Goal: Task Accomplishment & Management: Manage account settings

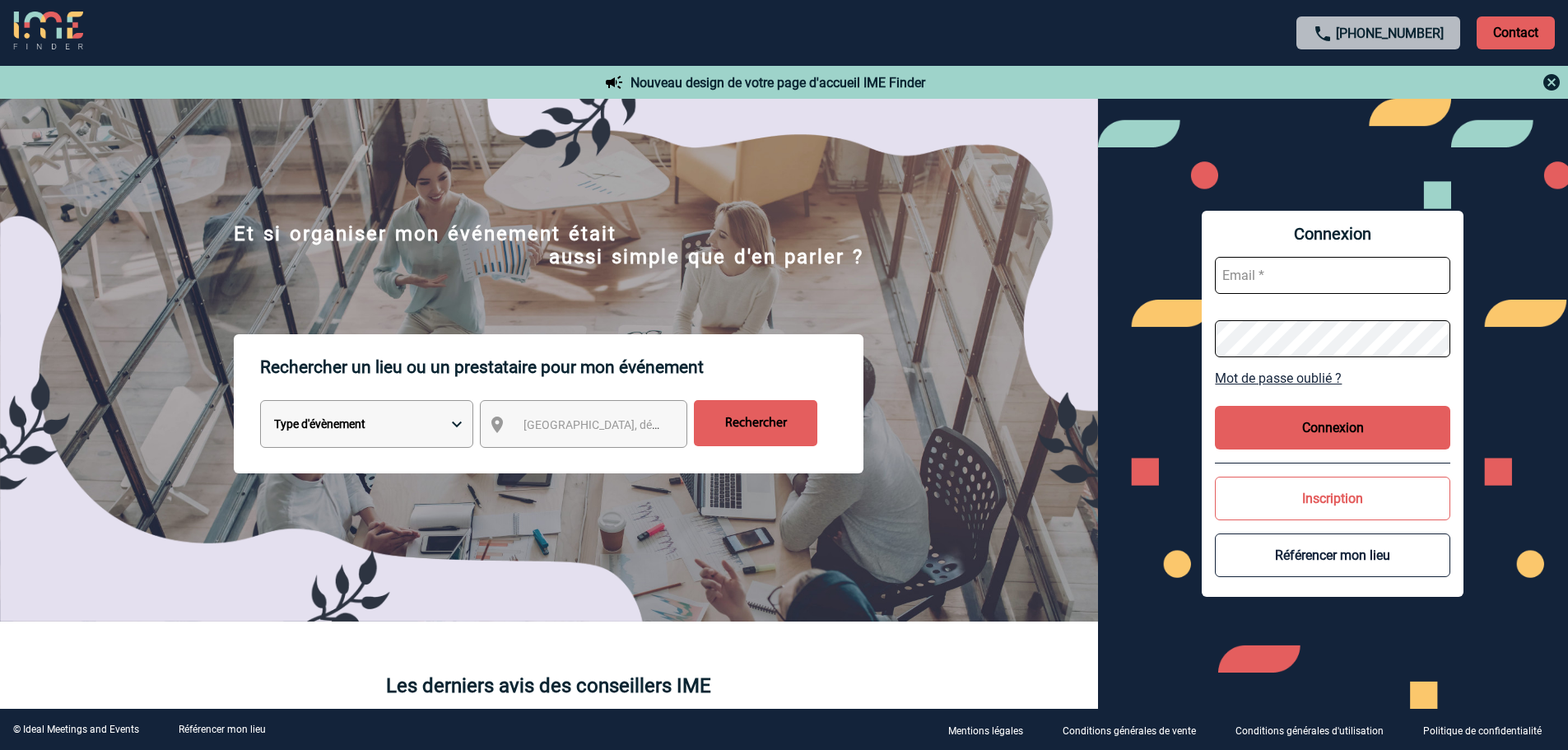
type input "partenariats@ime-groupe.com"
click at [1295, 437] on button "Connexion" at bounding box center [1333, 427] width 235 height 43
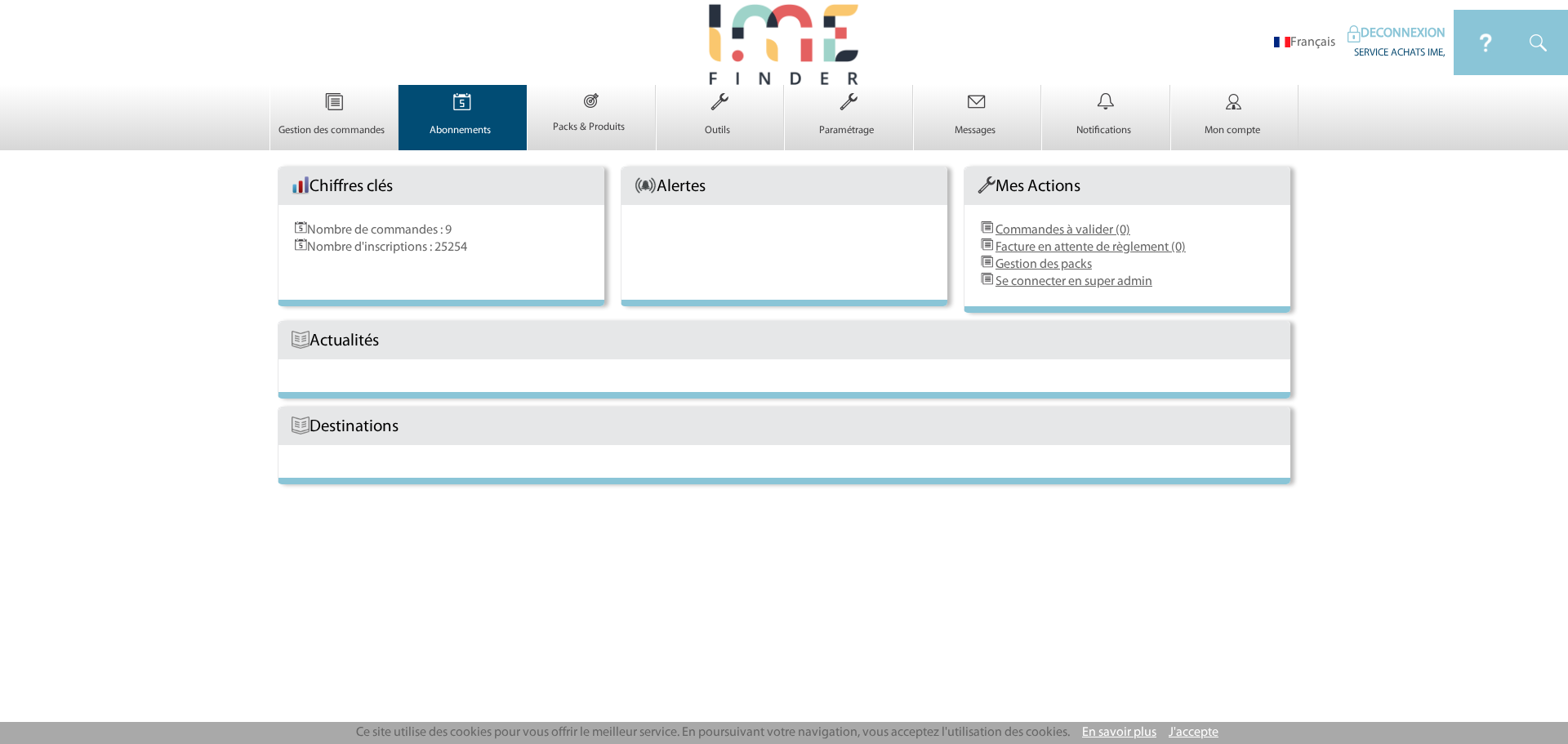
click at [441, 114] on img at bounding box center [462, 102] width 67 height 34
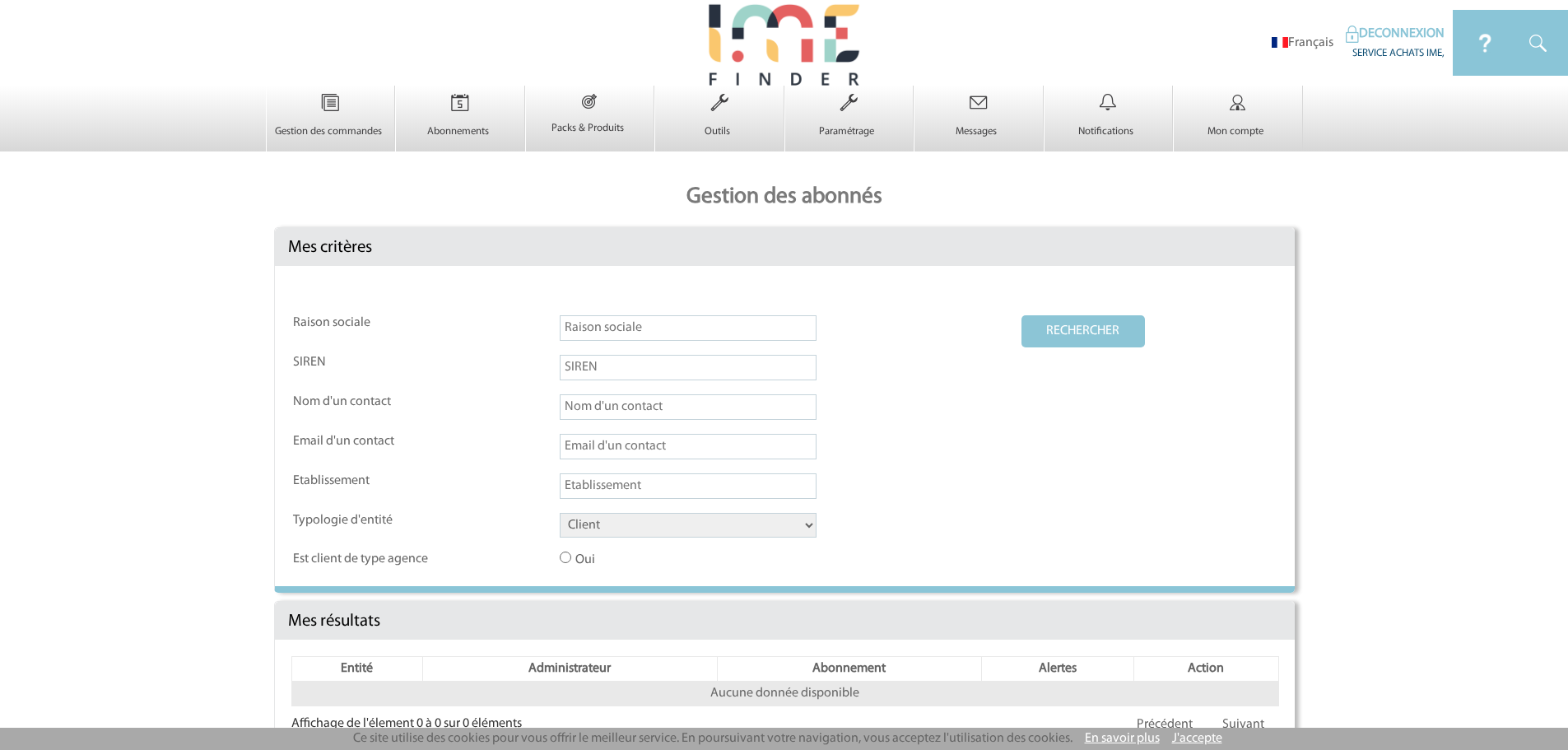
click at [632, 326] on input "text" at bounding box center [688, 328] width 257 height 25
type input "ime"
drag, startPoint x: 663, startPoint y: 525, endPoint x: 663, endPoint y: 536, distance: 11.0
click at [663, 525] on select "Client Fournisseur Agence Promoteur Genius Backoffice" at bounding box center [688, 525] width 257 height 24
click at [560, 514] on select "Client Fournisseur Agence Promoteur Genius Backoffice" at bounding box center [688, 525] width 257 height 24
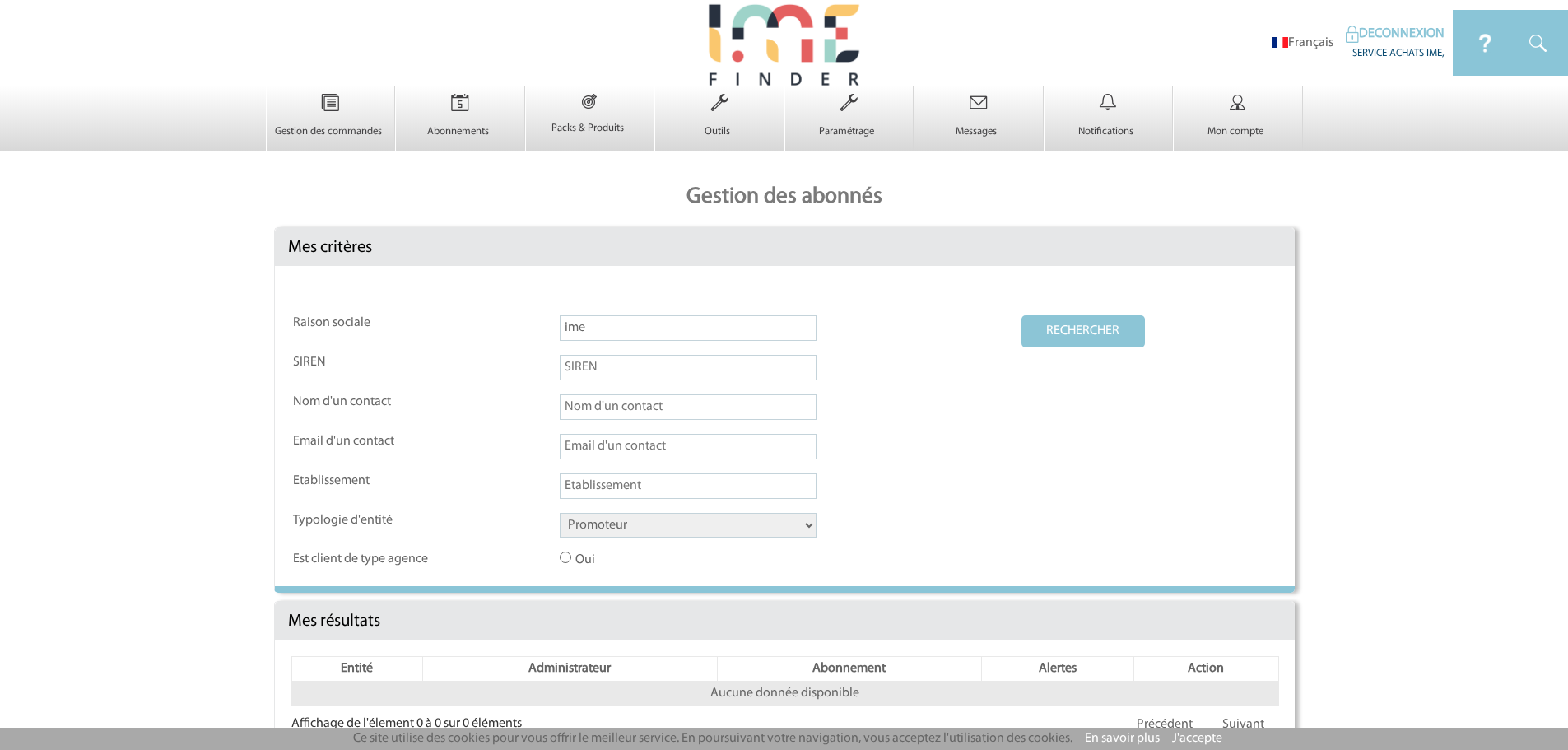
click at [1107, 342] on button "RECHERCHER" at bounding box center [1083, 332] width 124 height 32
click at [677, 528] on select "Client Fournisseur Agence Promoteur Genius Backoffice" at bounding box center [688, 525] width 257 height 24
select select "AGENCE"
click at [560, 514] on select "Client Fournisseur Agence Promoteur Genius Backoffice" at bounding box center [688, 525] width 257 height 24
click at [1073, 335] on button "RECHERCHER" at bounding box center [1083, 332] width 124 height 32
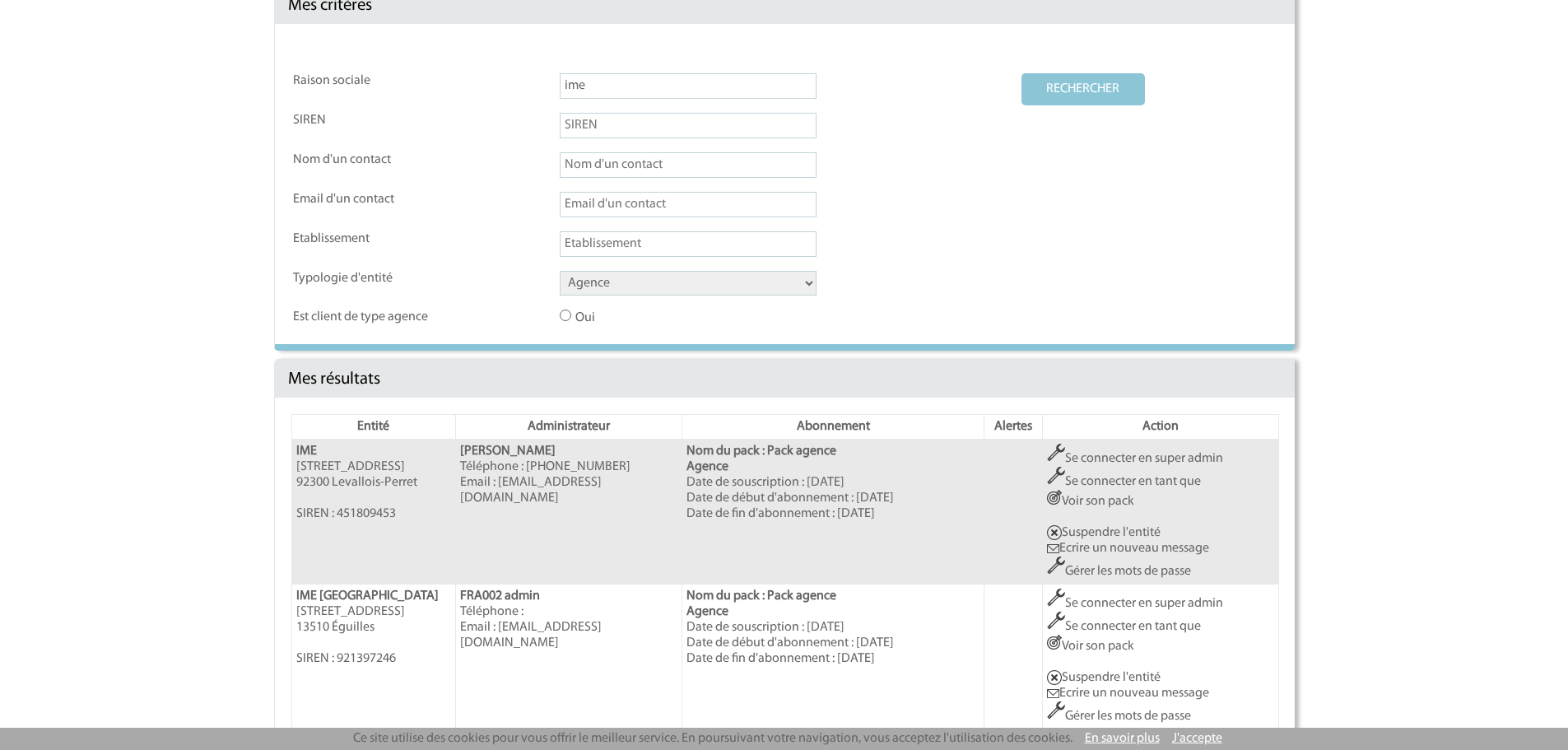
scroll to position [411, 0]
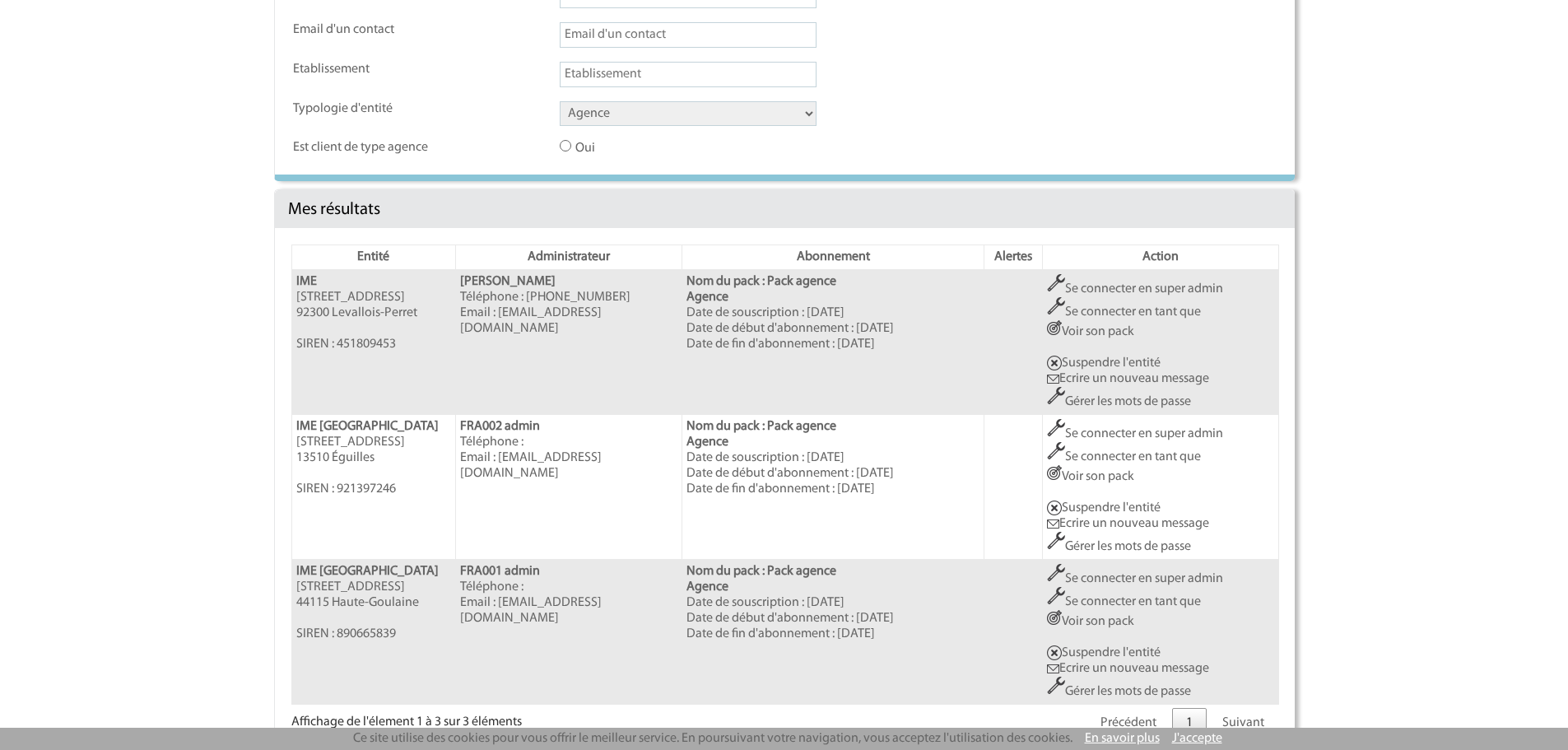
click at [1165, 288] on link "Se connecter en super admin" at bounding box center [1134, 288] width 176 height 14
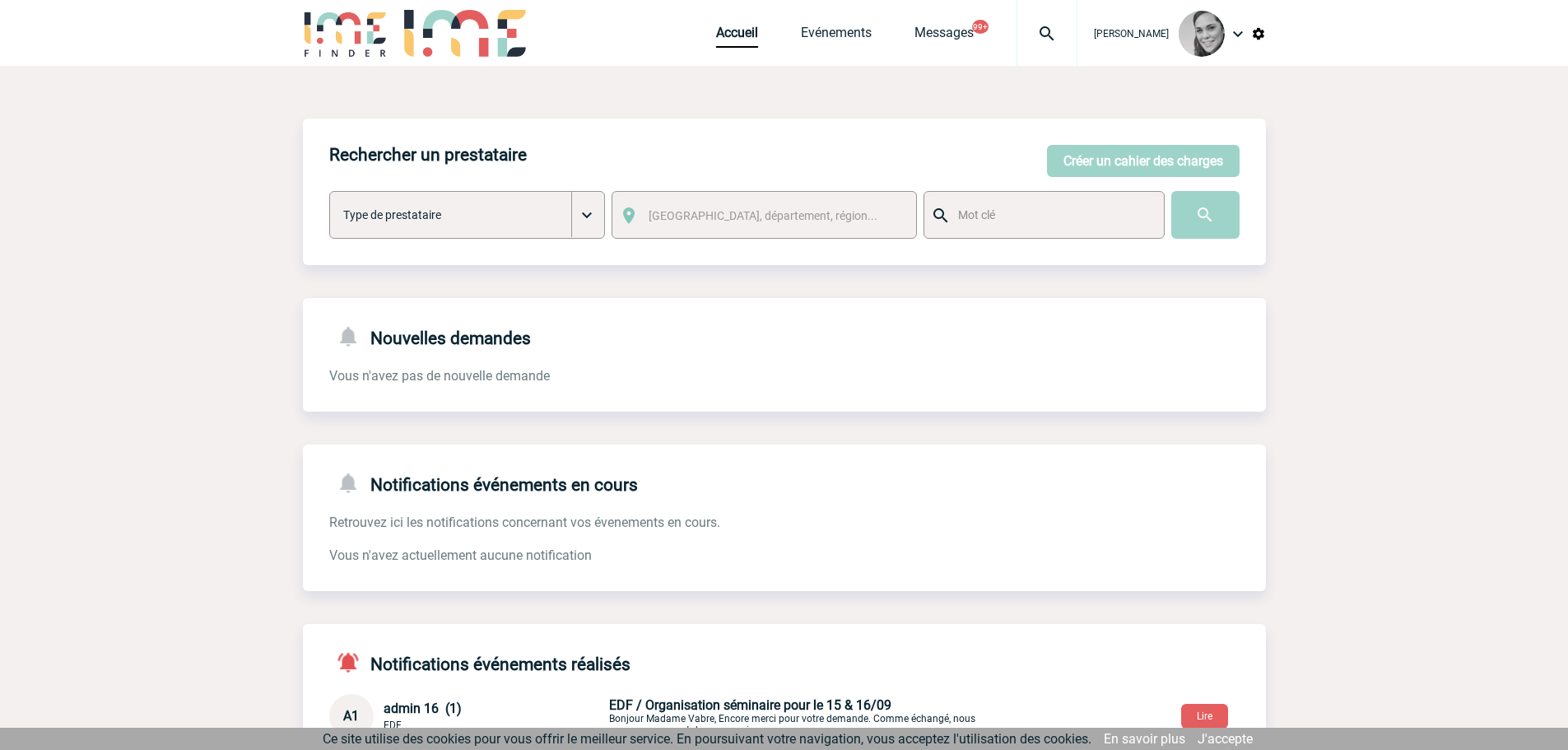
click at [1045, 215] on input "text" at bounding box center [1051, 215] width 195 height 22
type input "canopy hilton"
click at [1194, 211] on input "image" at bounding box center [1206, 215] width 69 height 48
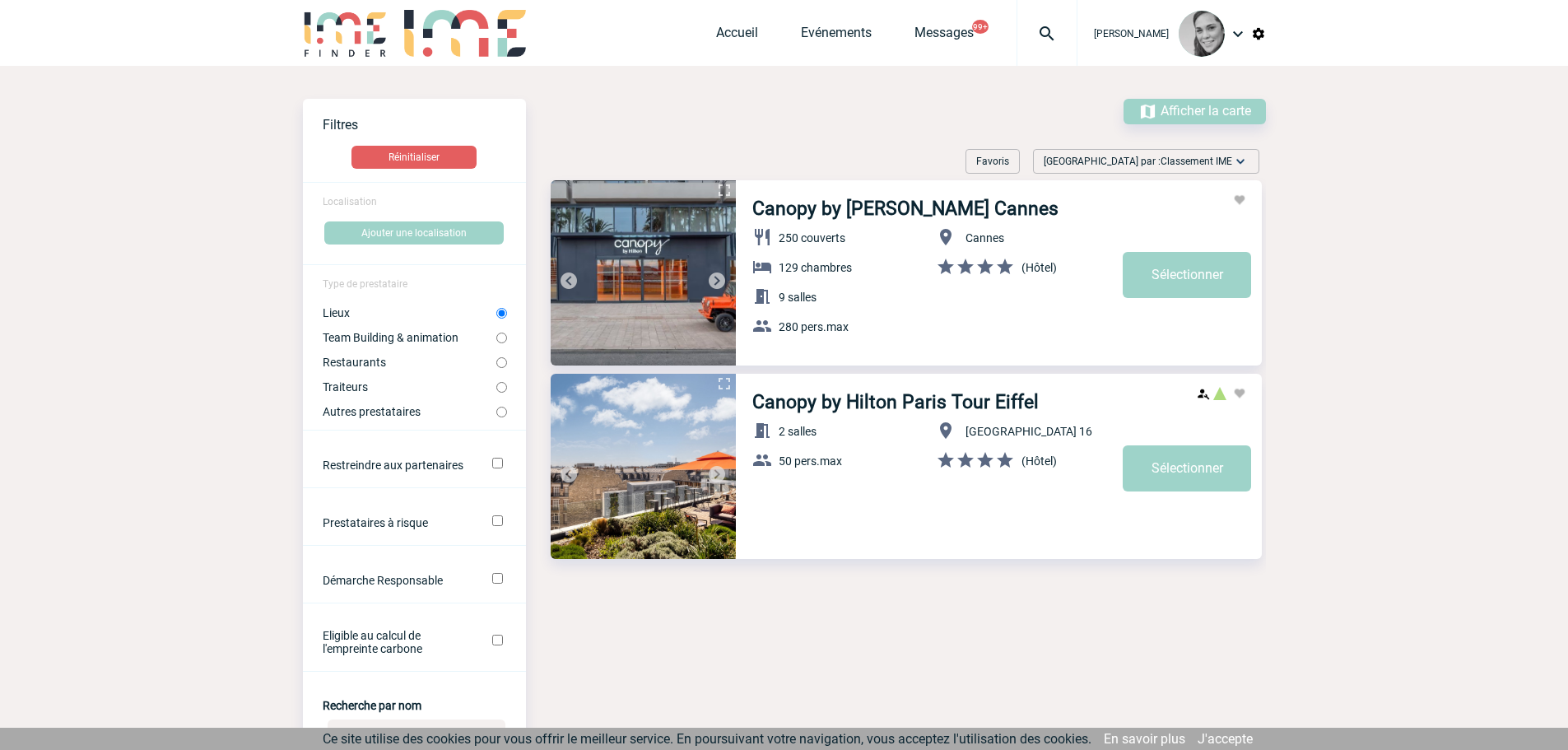
click at [839, 394] on link "Canopy by Hilton Paris Tour Eiffel" at bounding box center [895, 402] width 287 height 23
click at [907, 207] on link "Canopy by [PERSON_NAME] Cannes" at bounding box center [905, 208] width 307 height 23
click at [693, 301] on img at bounding box center [643, 272] width 185 height 185
click at [1190, 265] on link "Sélectionner" at bounding box center [1187, 274] width 128 height 46
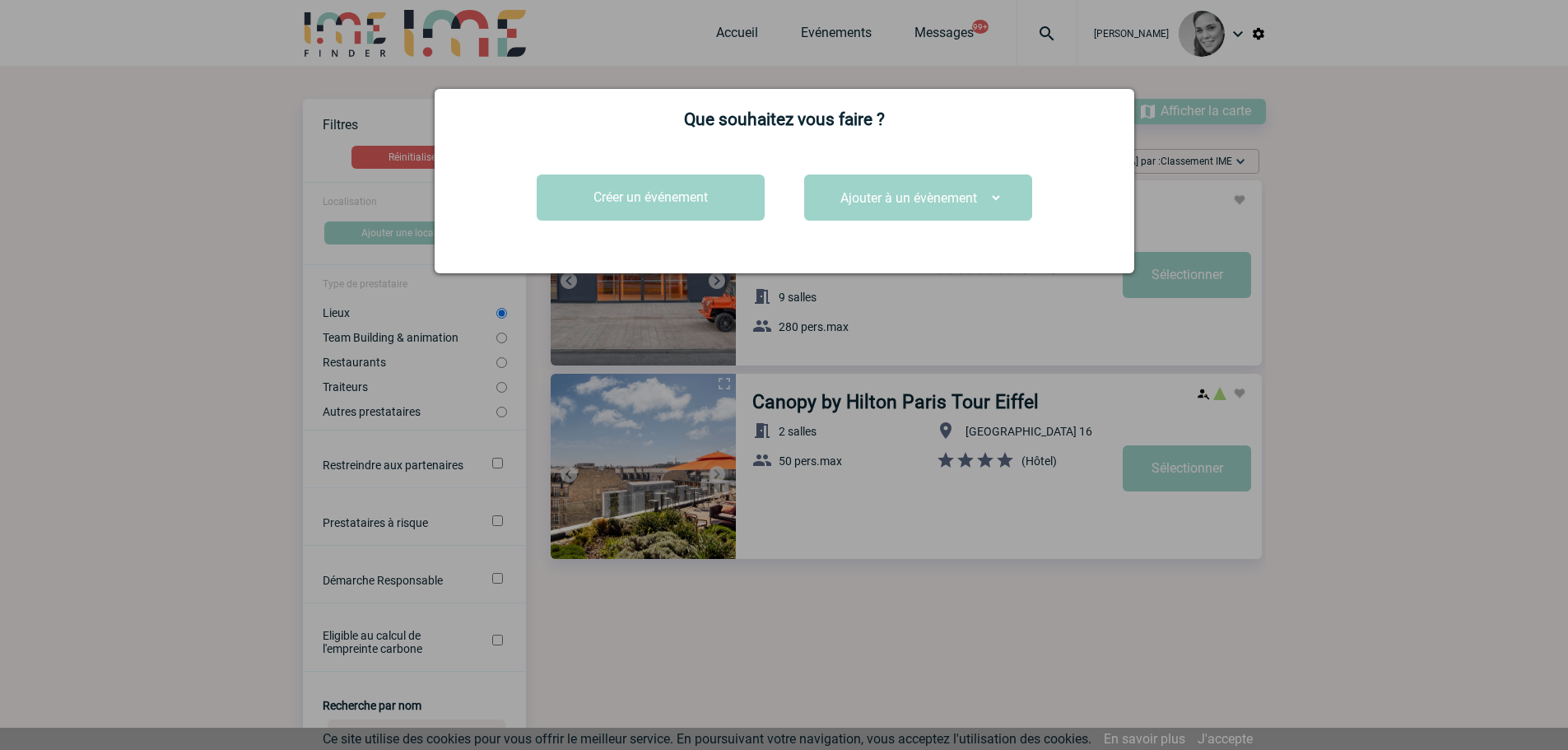
click at [1340, 239] on div at bounding box center [784, 375] width 1568 height 750
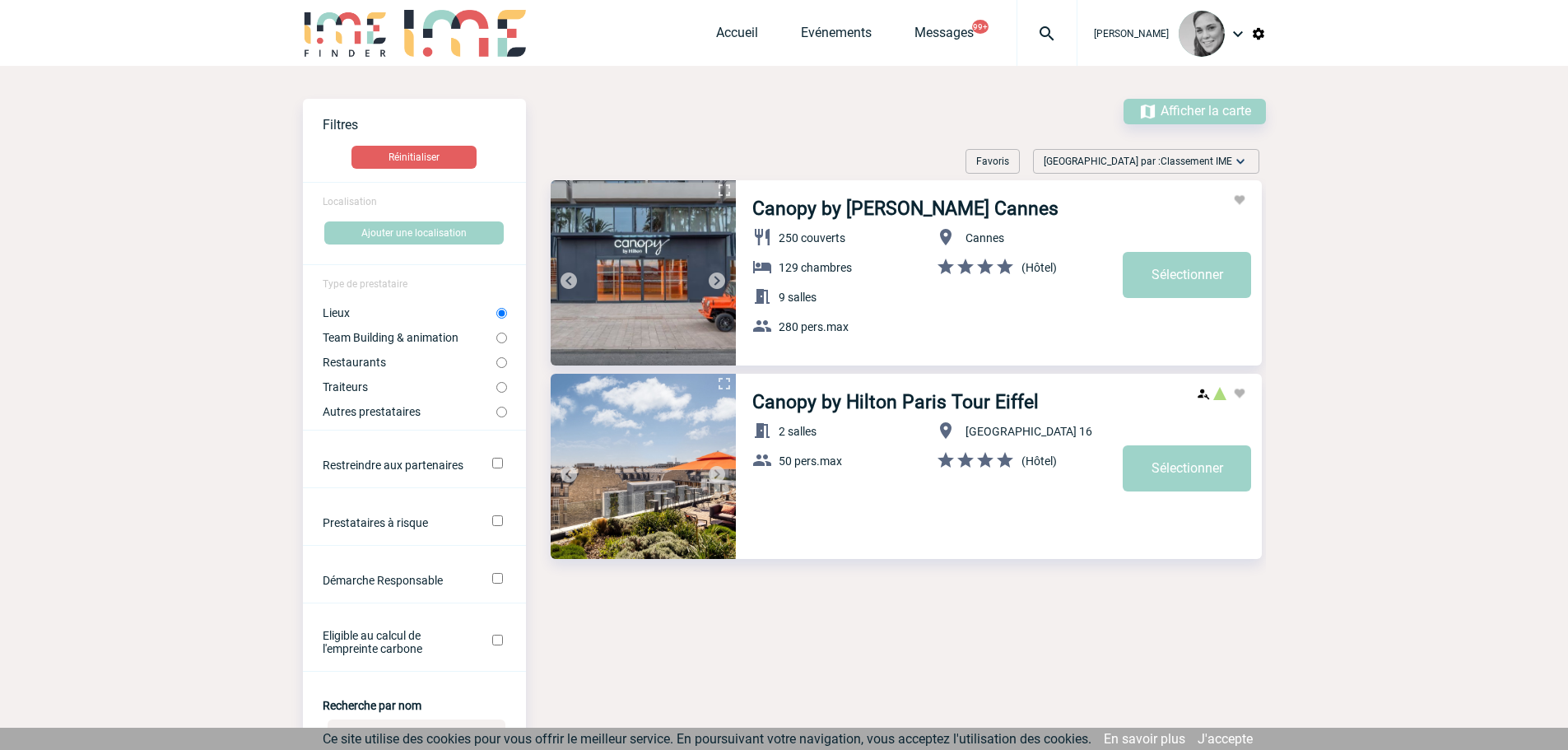
click at [1223, 40] on img at bounding box center [1201, 33] width 46 height 46
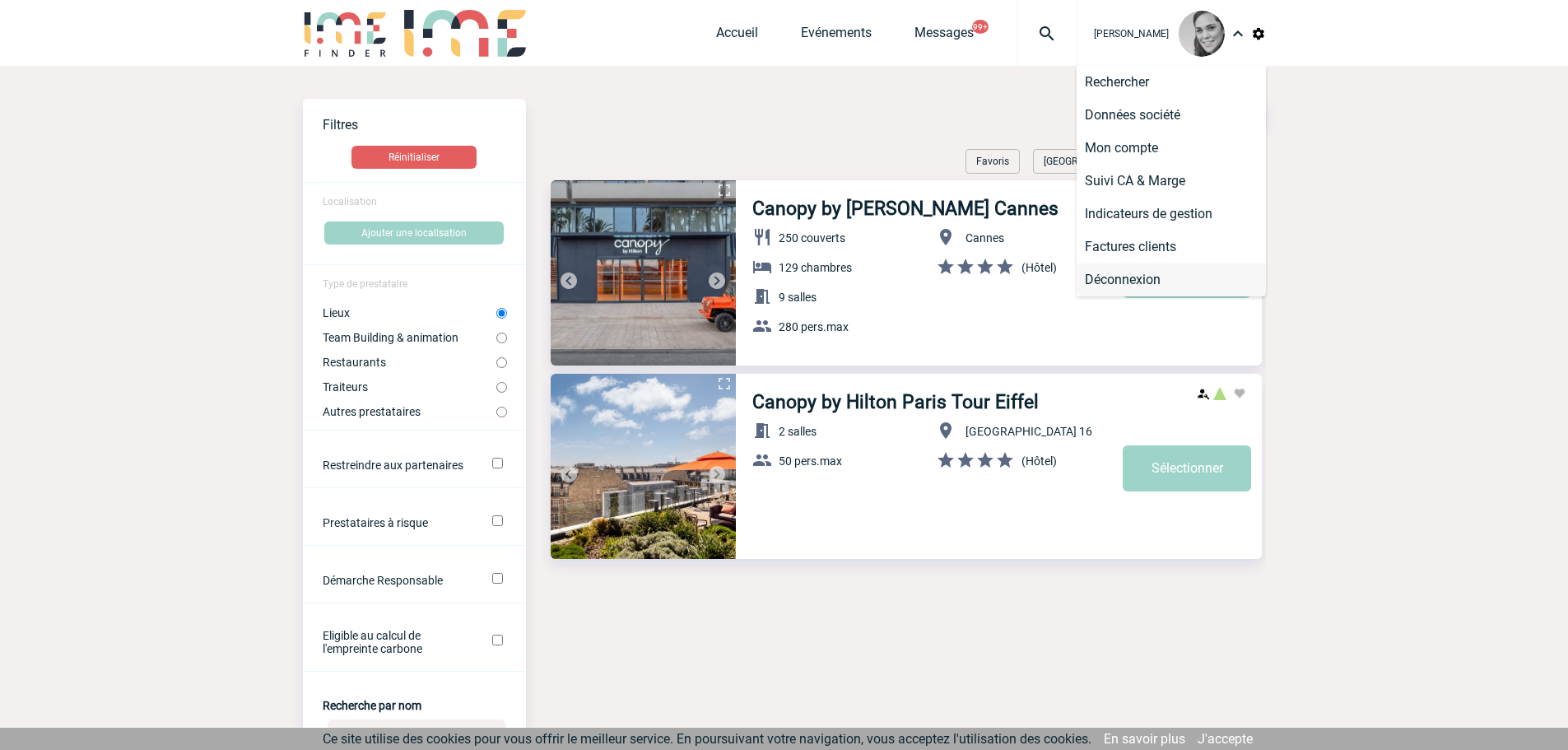
click at [1177, 288] on li "Déconnexion" at bounding box center [1171, 279] width 189 height 33
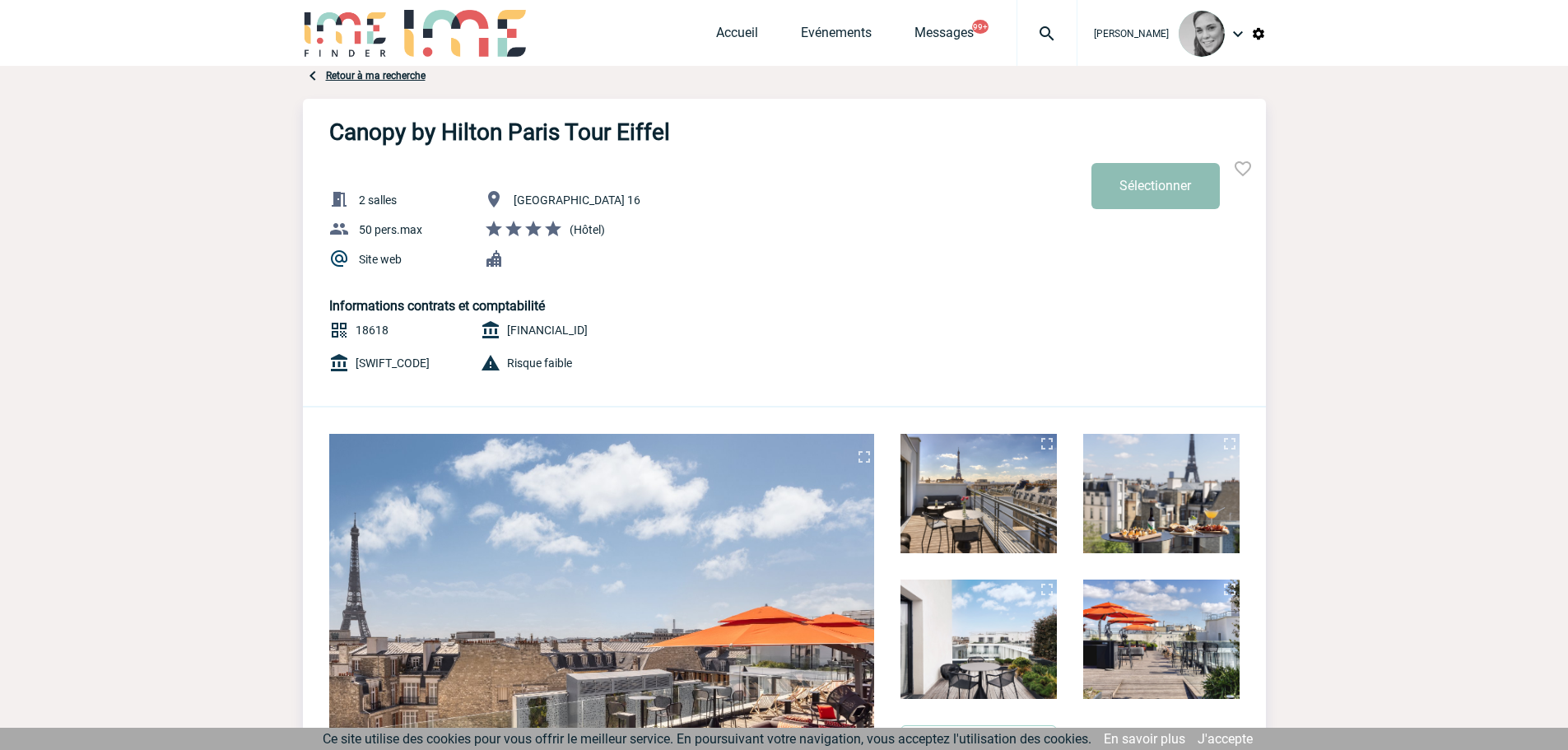
click at [1145, 182] on button "Sélectionner" at bounding box center [1156, 186] width 128 height 46
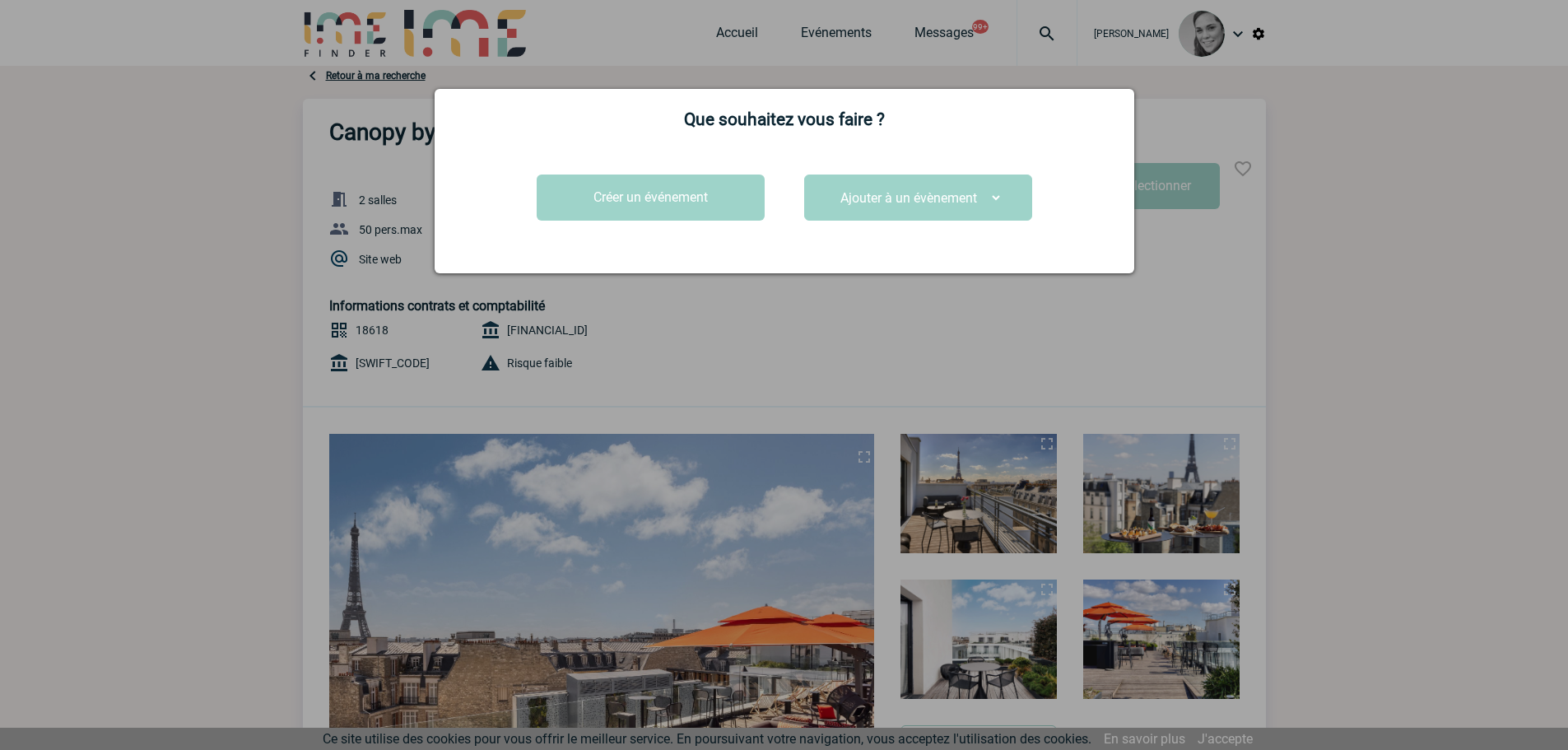
click at [1121, 353] on div at bounding box center [784, 375] width 1568 height 750
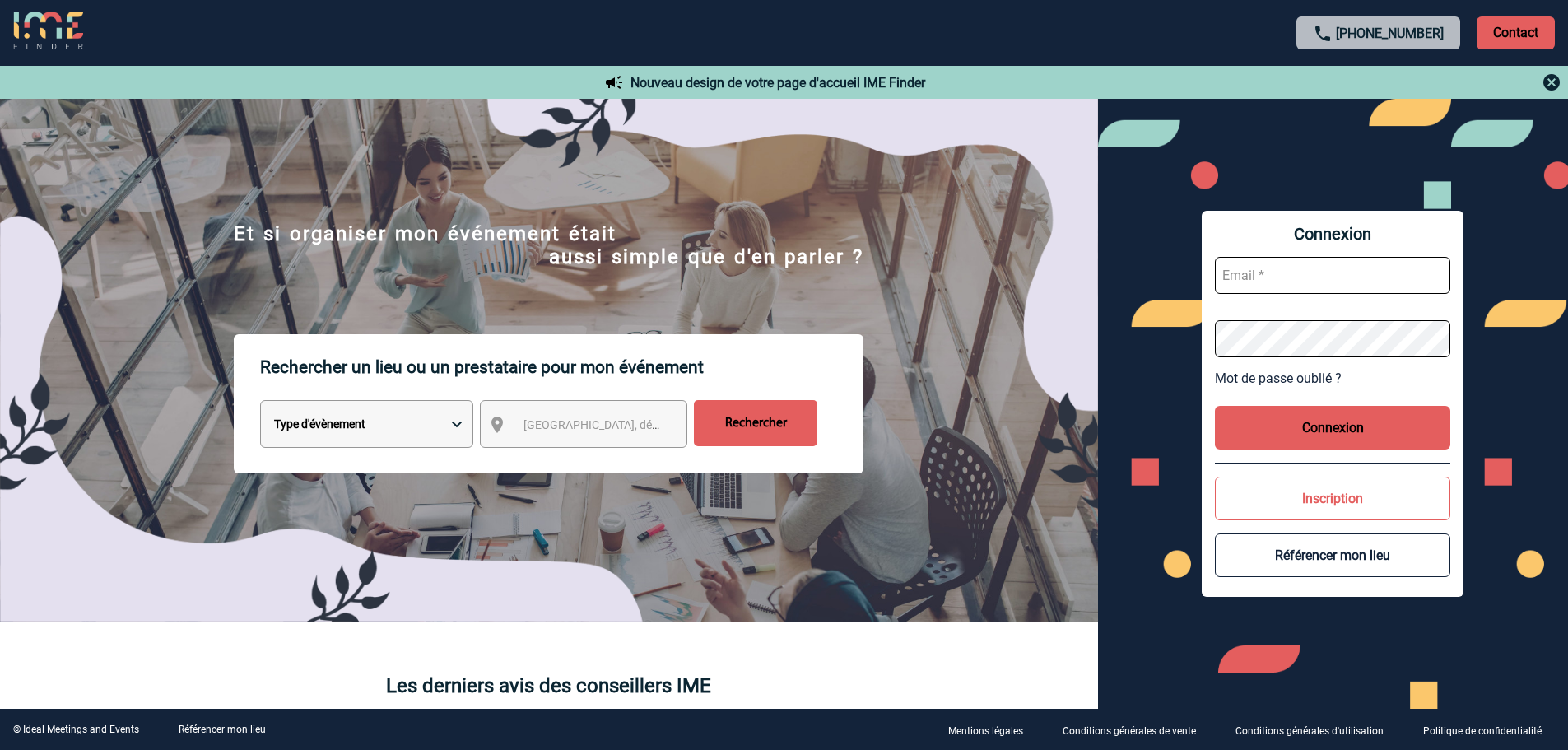
type input "partenariats@ime-groupe.com"
click at [1301, 434] on button "Connexion" at bounding box center [1333, 427] width 235 height 43
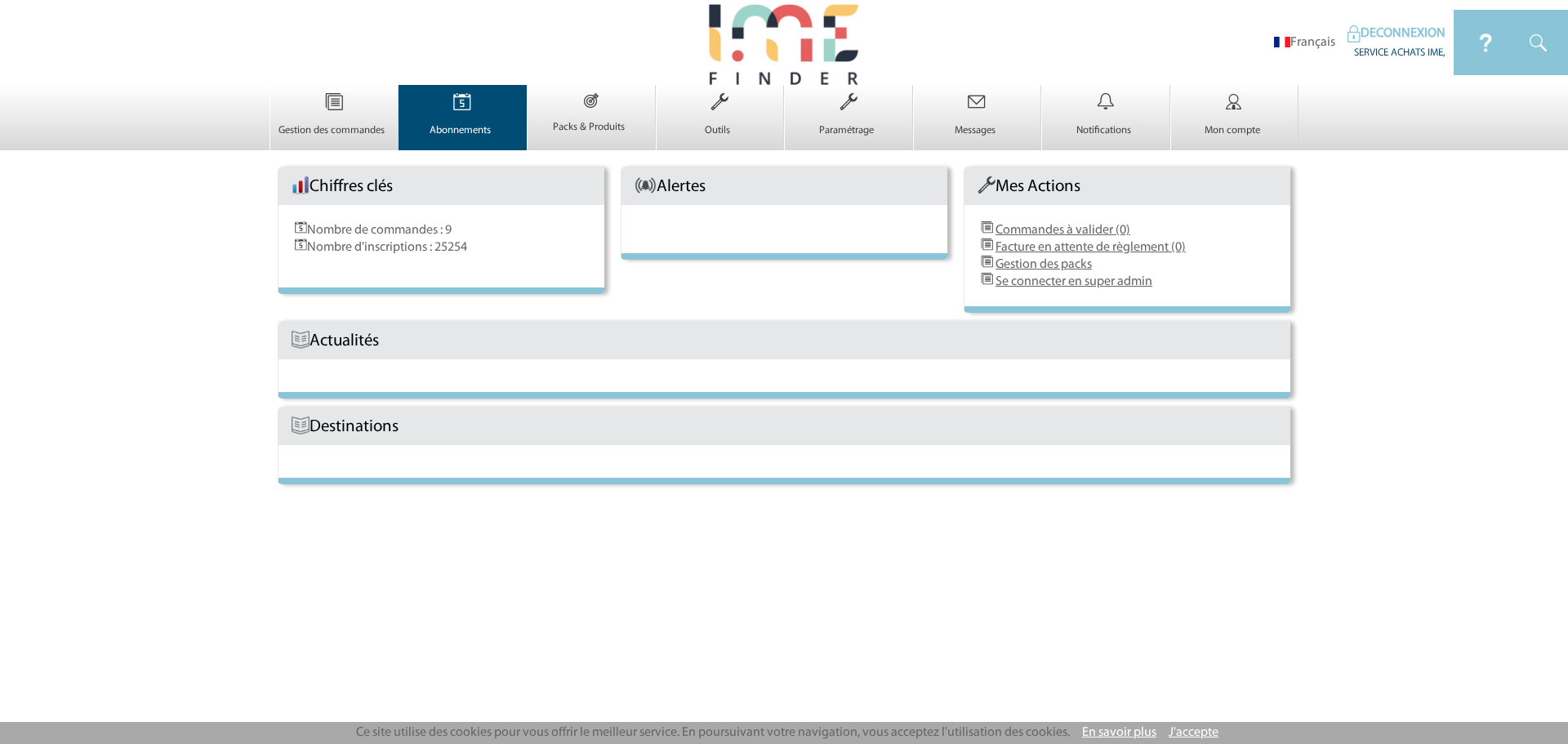
click at [437, 115] on img at bounding box center [462, 102] width 67 height 34
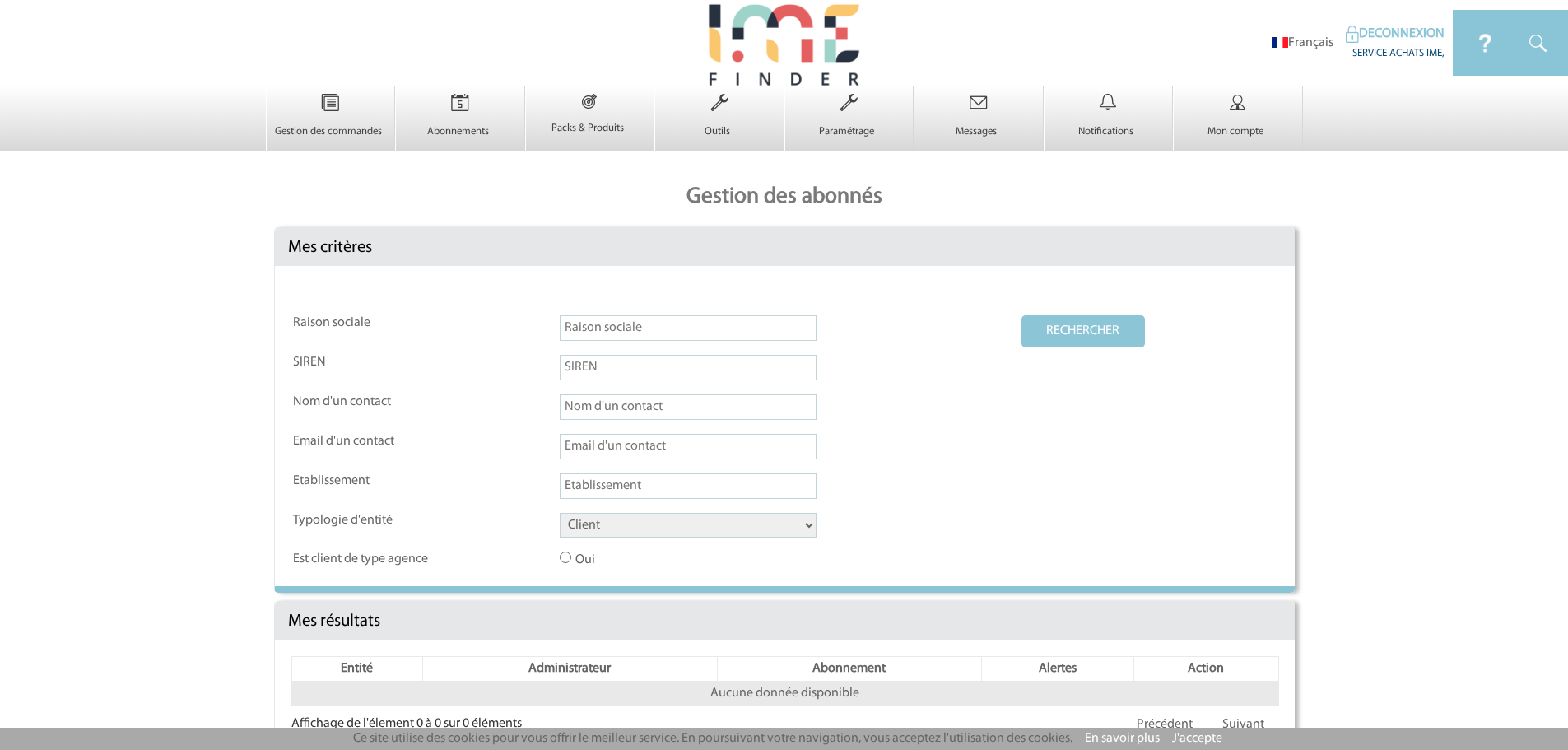
drag, startPoint x: 603, startPoint y: 330, endPoint x: 657, endPoint y: 332, distance: 54.0
click at [603, 330] on input "text" at bounding box center [688, 328] width 257 height 25
type input "canopy by [PERSON_NAME]"
click at [1022, 316] on button "RECHERCHER" at bounding box center [1083, 332] width 124 height 32
drag, startPoint x: 663, startPoint y: 523, endPoint x: 661, endPoint y: 533, distance: 10.2
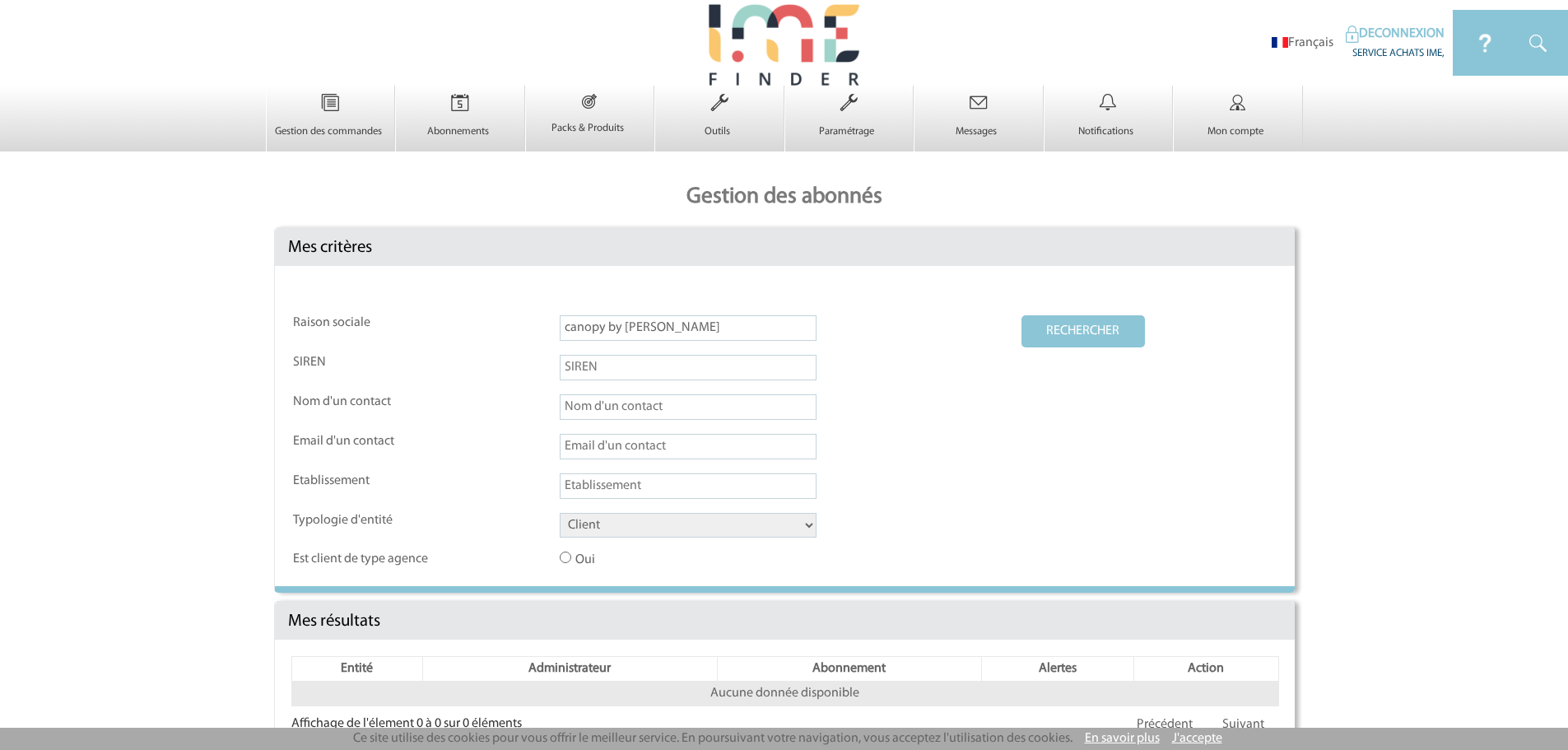
click at [663, 523] on select "Client Fournisseur Agence Promoteur Genius Backoffice" at bounding box center [688, 525] width 257 height 24
select select "FOURNISSEUR"
click at [560, 514] on select "Client Fournisseur Agence Promoteur Genius Backoffice" at bounding box center [688, 525] width 257 height 24
click at [1048, 327] on button "RECHERCHER" at bounding box center [1083, 332] width 124 height 32
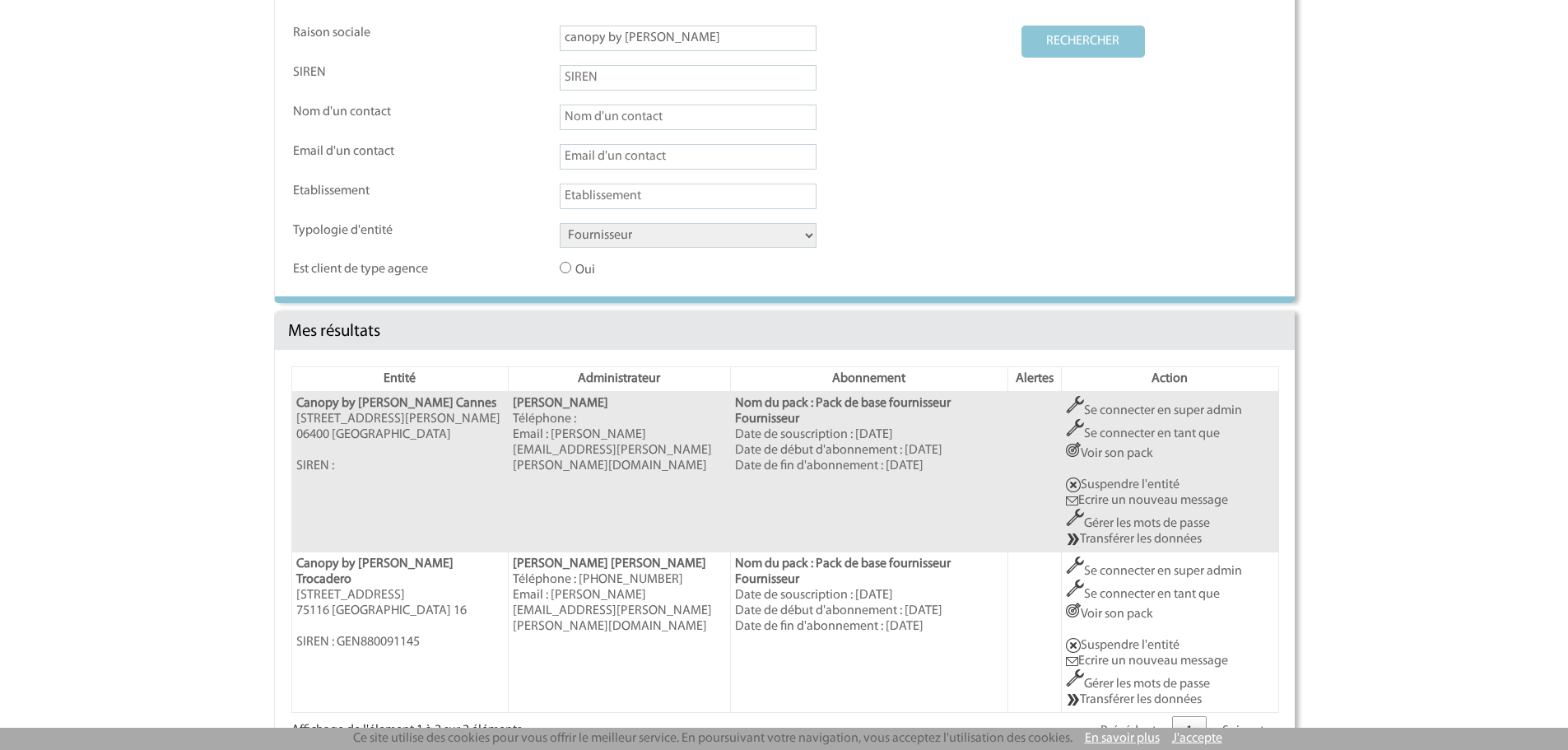
scroll to position [327, 0]
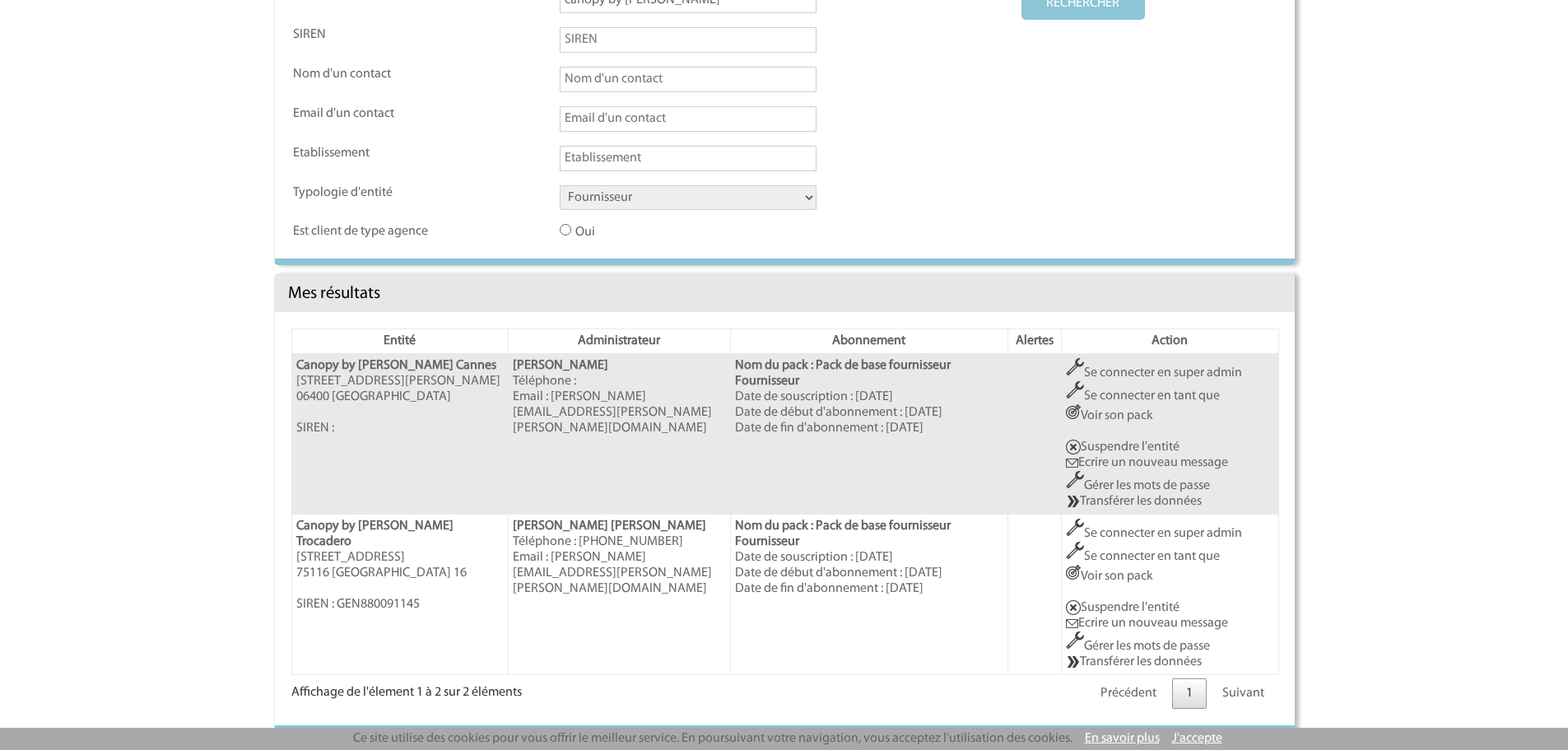
click at [1158, 526] on link "Se connecter en super admin" at bounding box center [1153, 533] width 176 height 14
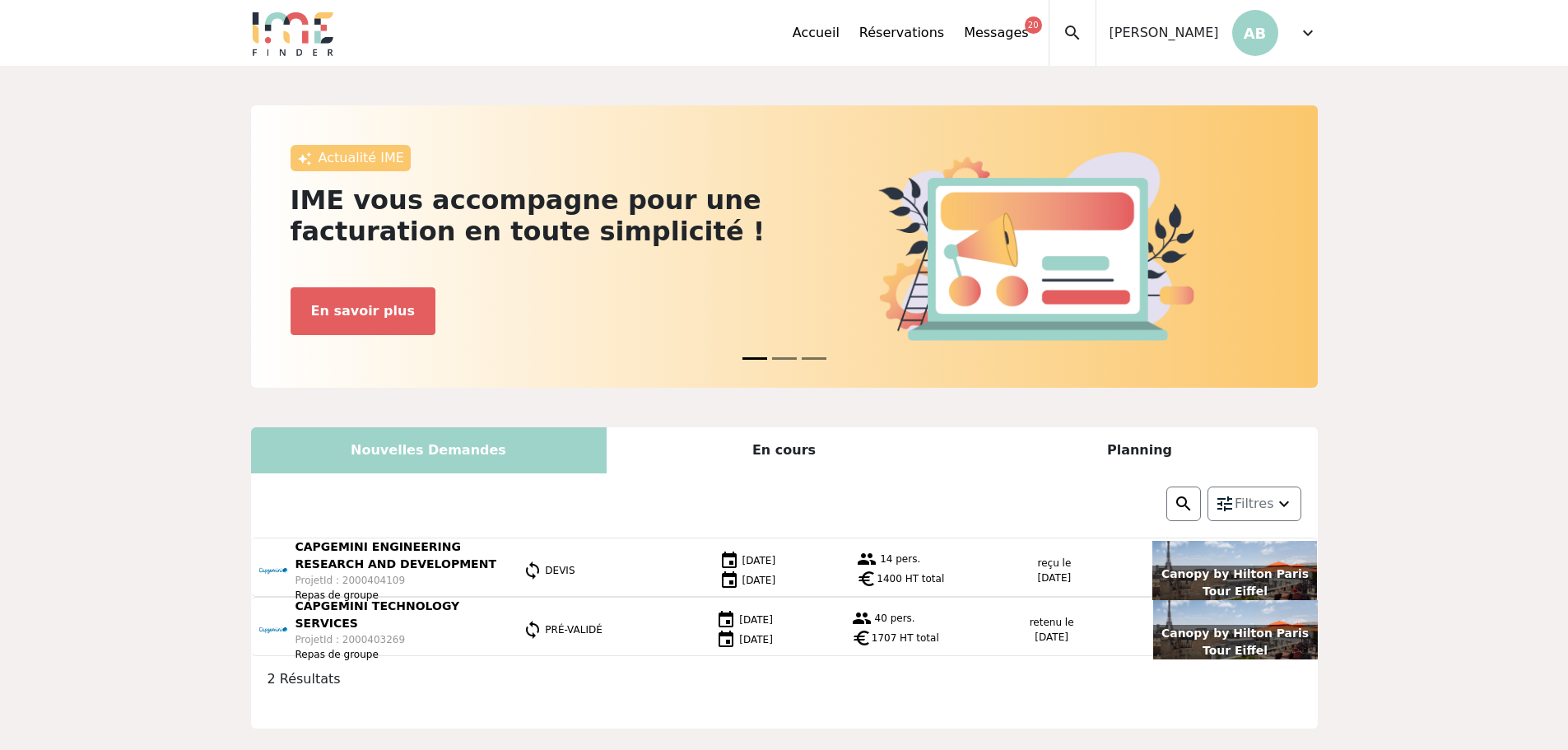
click at [1307, 33] on span "expand_more" at bounding box center [1308, 33] width 20 height 20
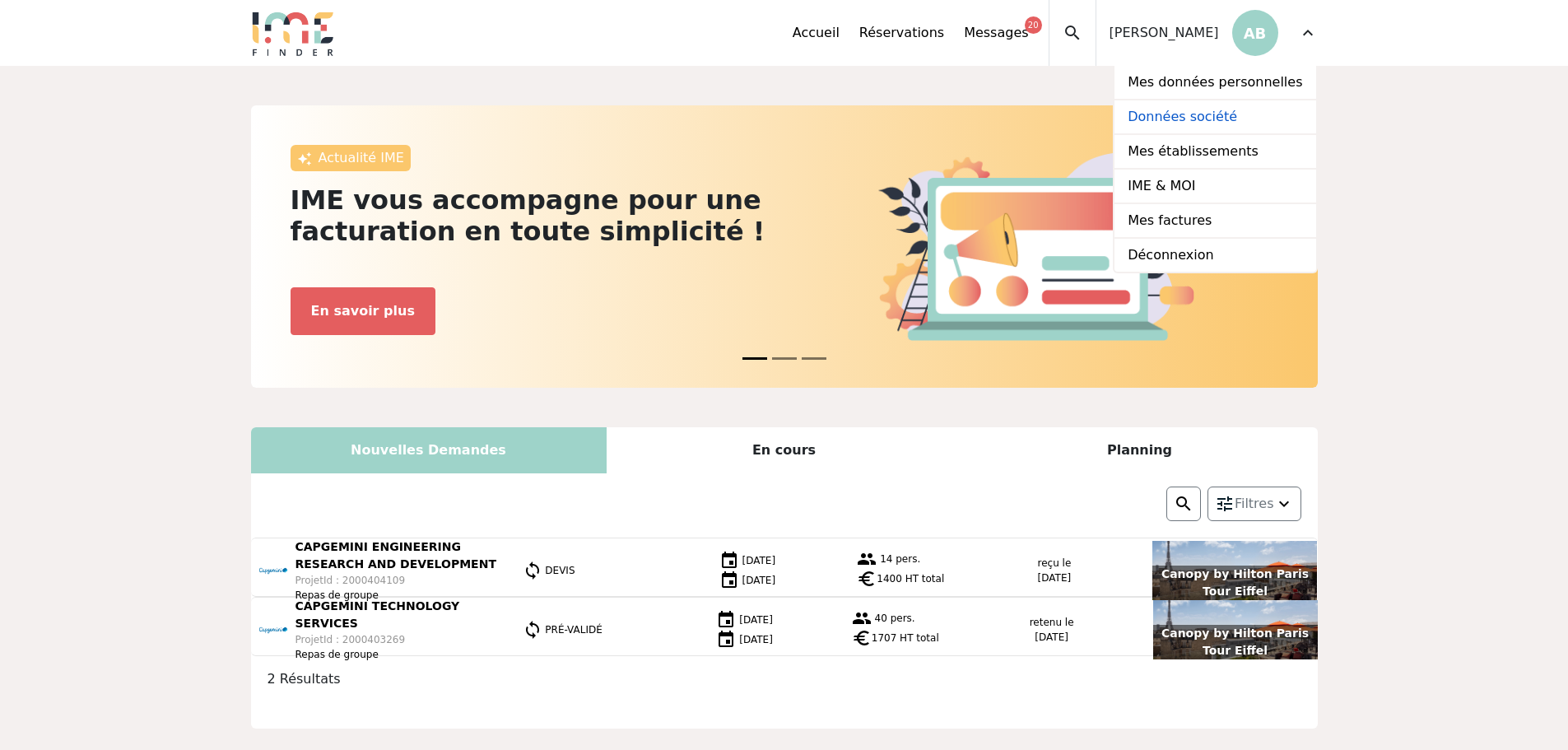
click at [1253, 114] on link "Données société" at bounding box center [1215, 117] width 201 height 34
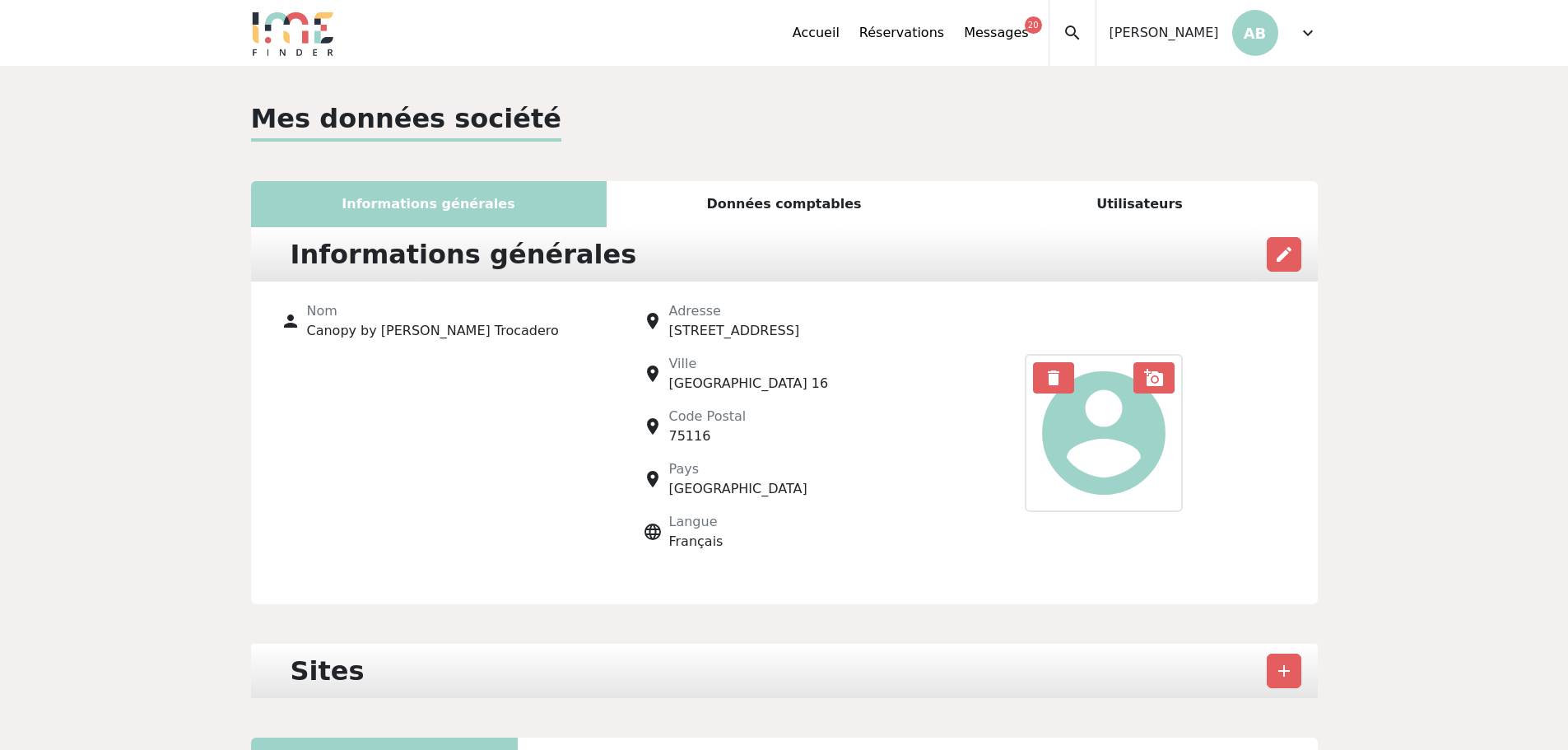
click at [798, 194] on div "Données comptables" at bounding box center [784, 204] width 355 height 46
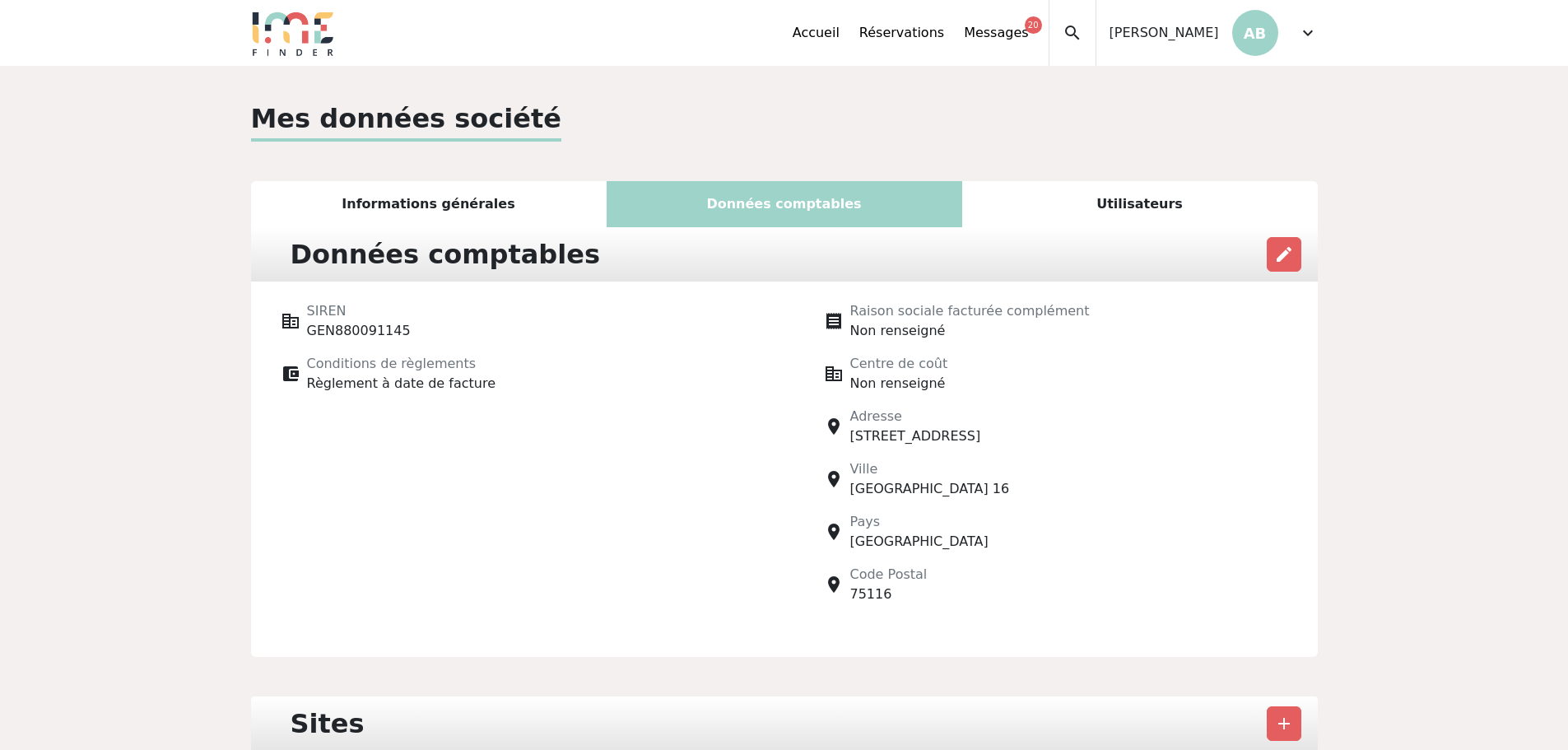
click at [1137, 194] on div "Utilisateurs" at bounding box center [1140, 204] width 355 height 46
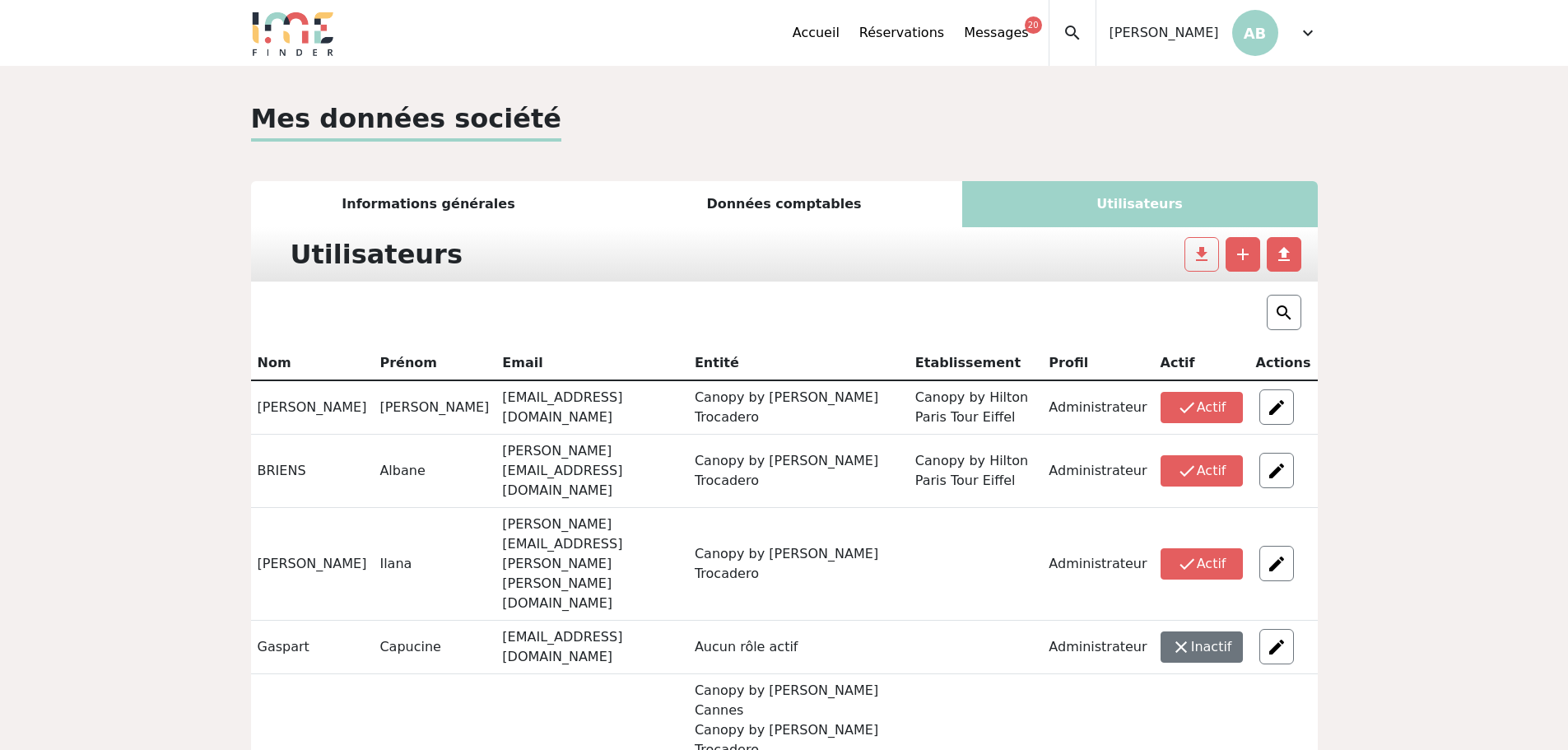
click at [1309, 21] on div "expand_more" at bounding box center [1308, 32] width 20 height 66
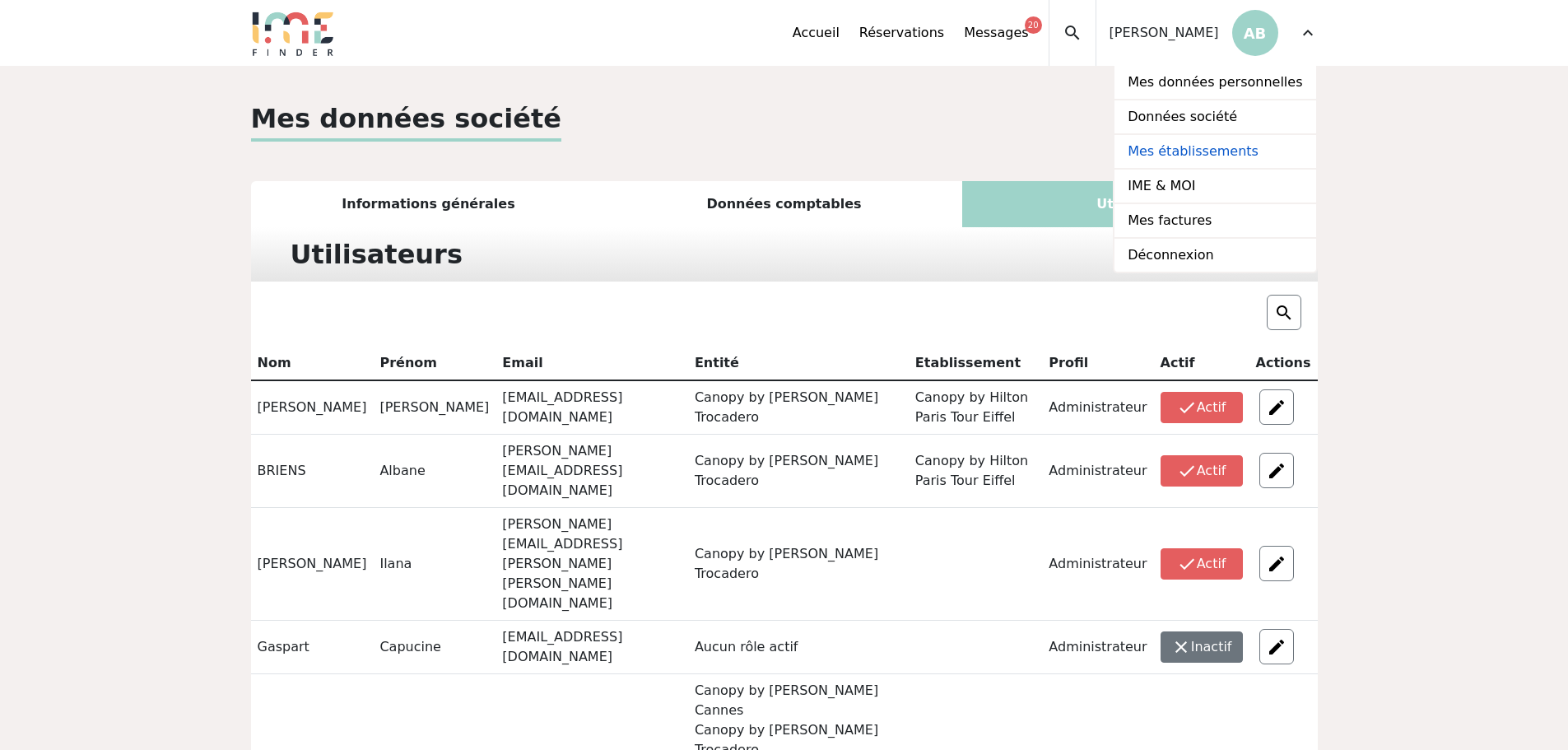
click at [1232, 151] on link "Mes établissements" at bounding box center [1215, 152] width 201 height 34
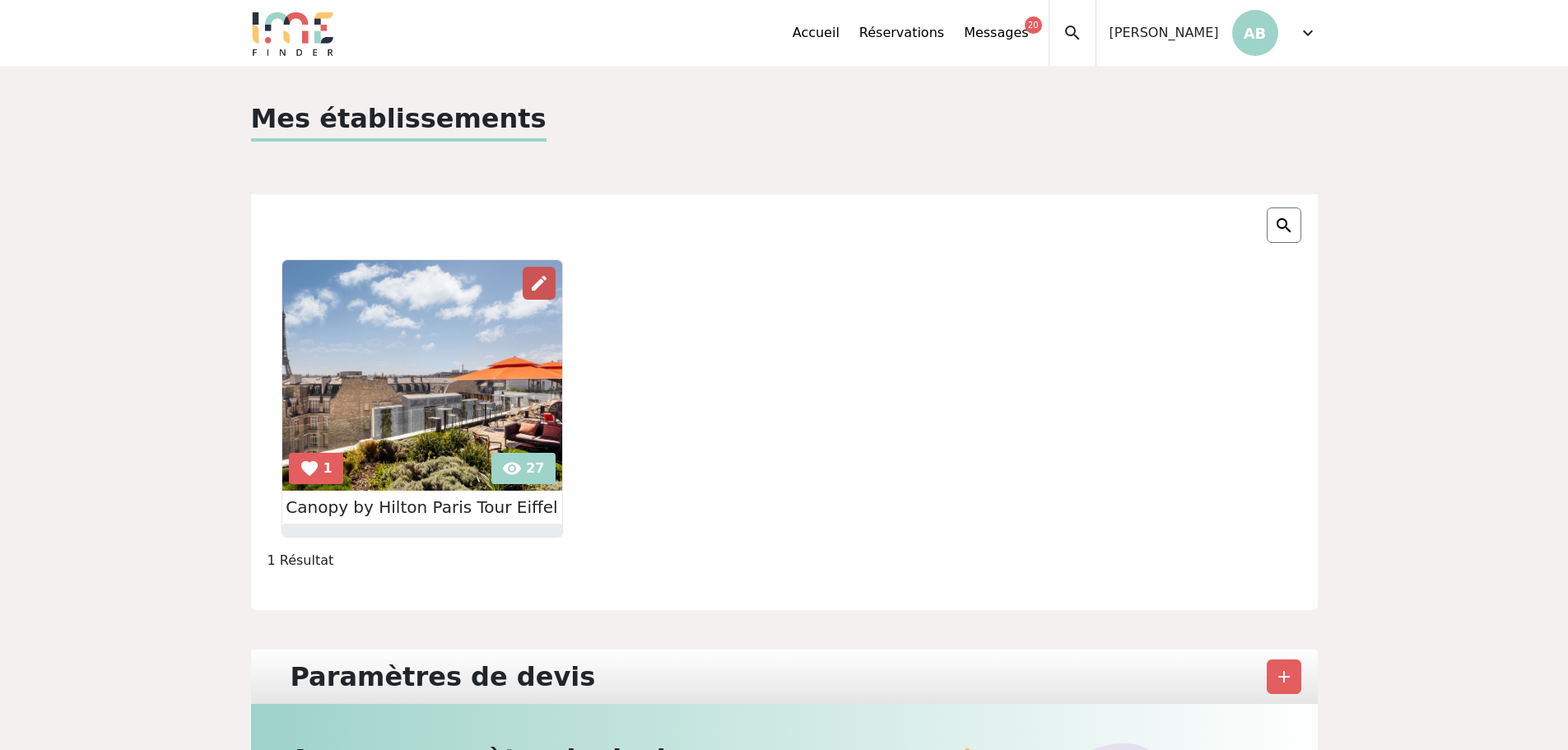
click at [535, 282] on span "edit" at bounding box center [539, 283] width 20 height 20
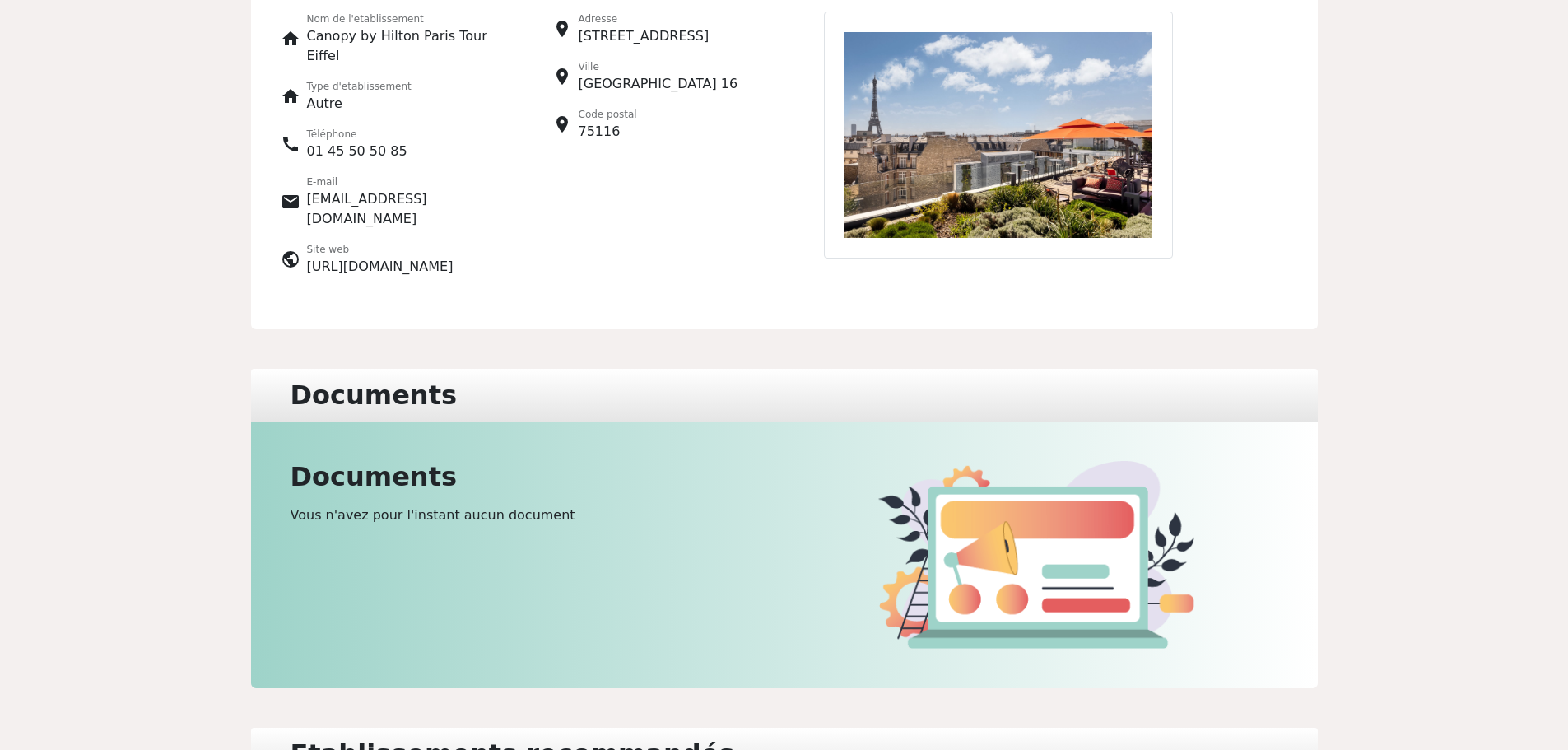
scroll to position [149, 0]
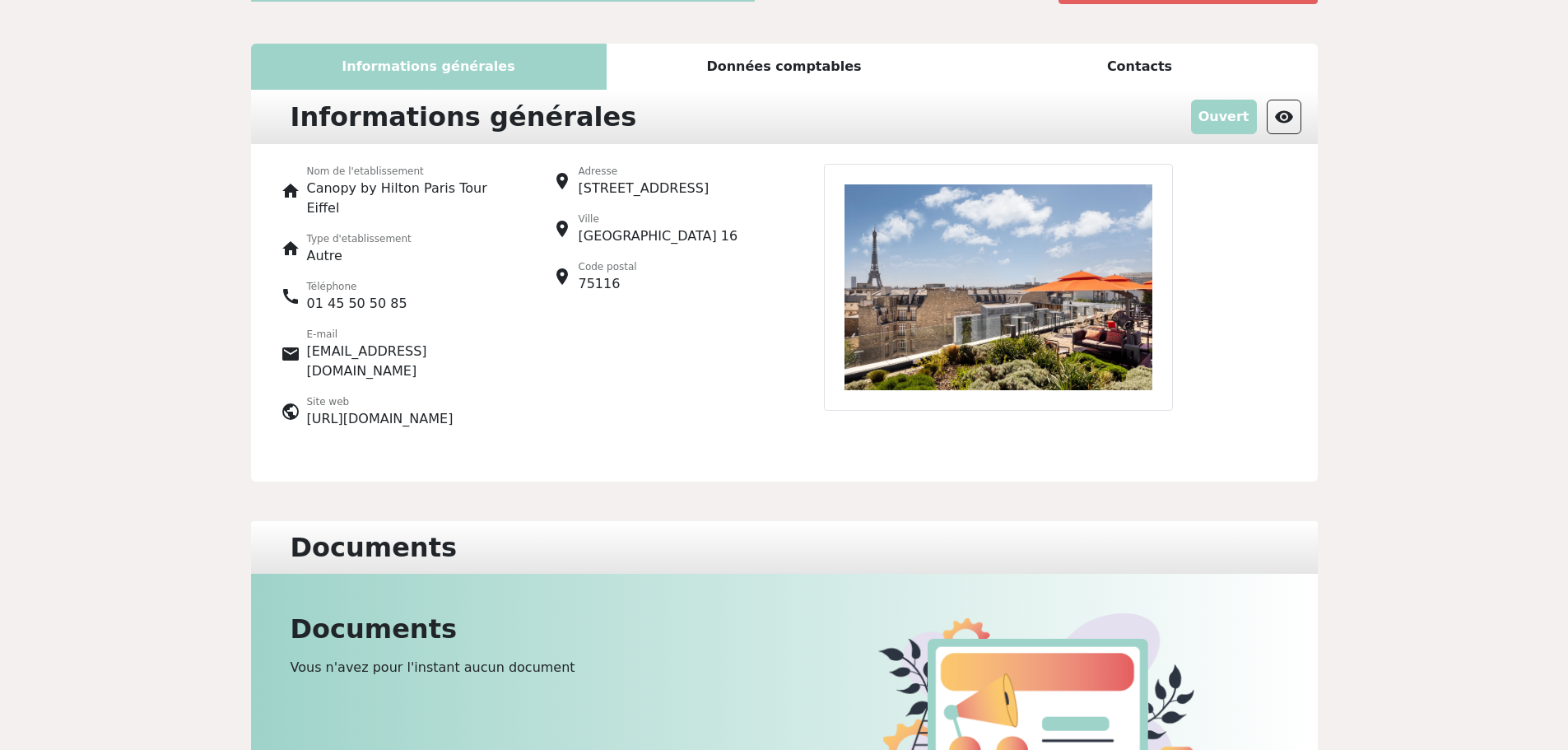
click at [811, 70] on div "Données comptables" at bounding box center [784, 66] width 355 height 46
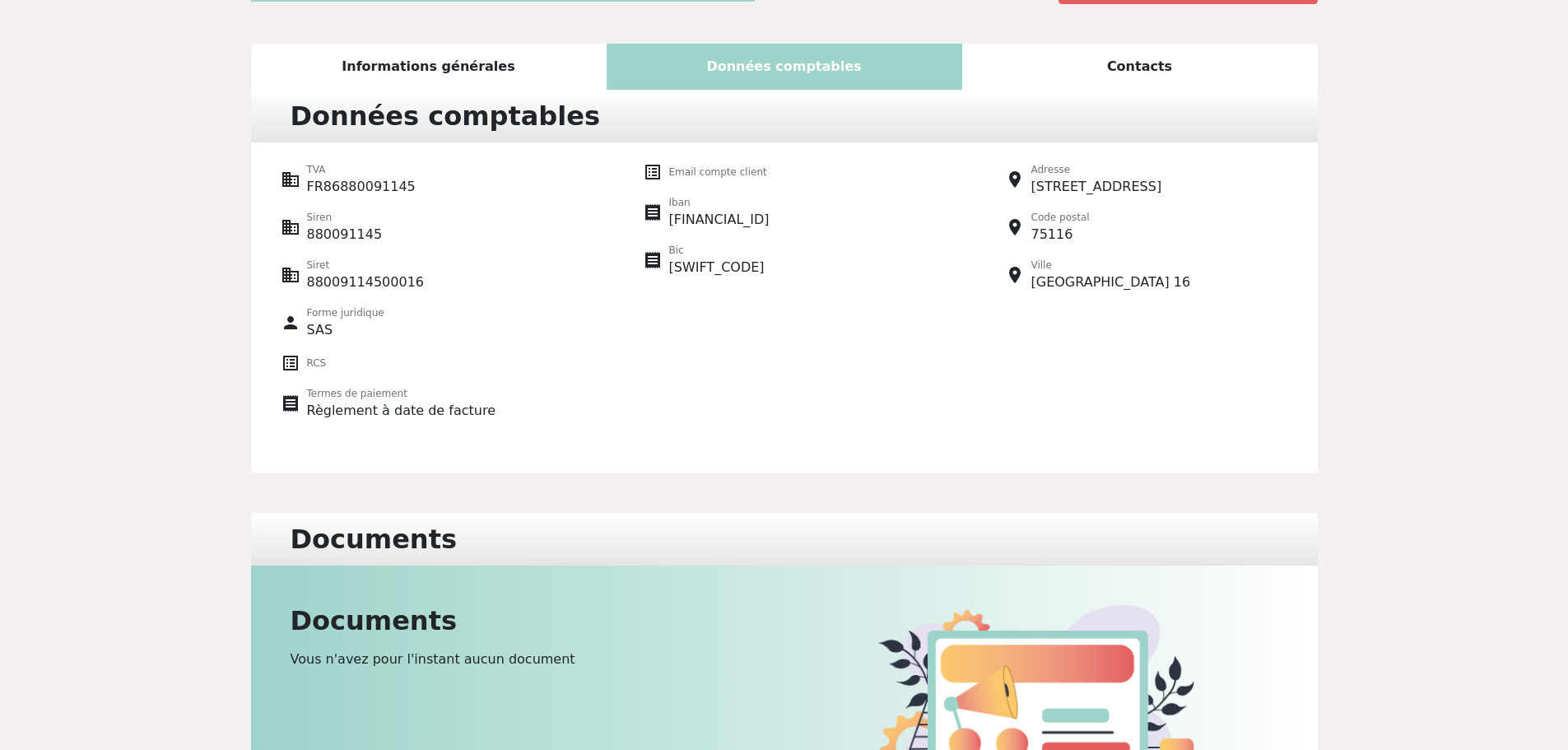
click at [1077, 60] on div "Contacts" at bounding box center [1140, 66] width 355 height 46
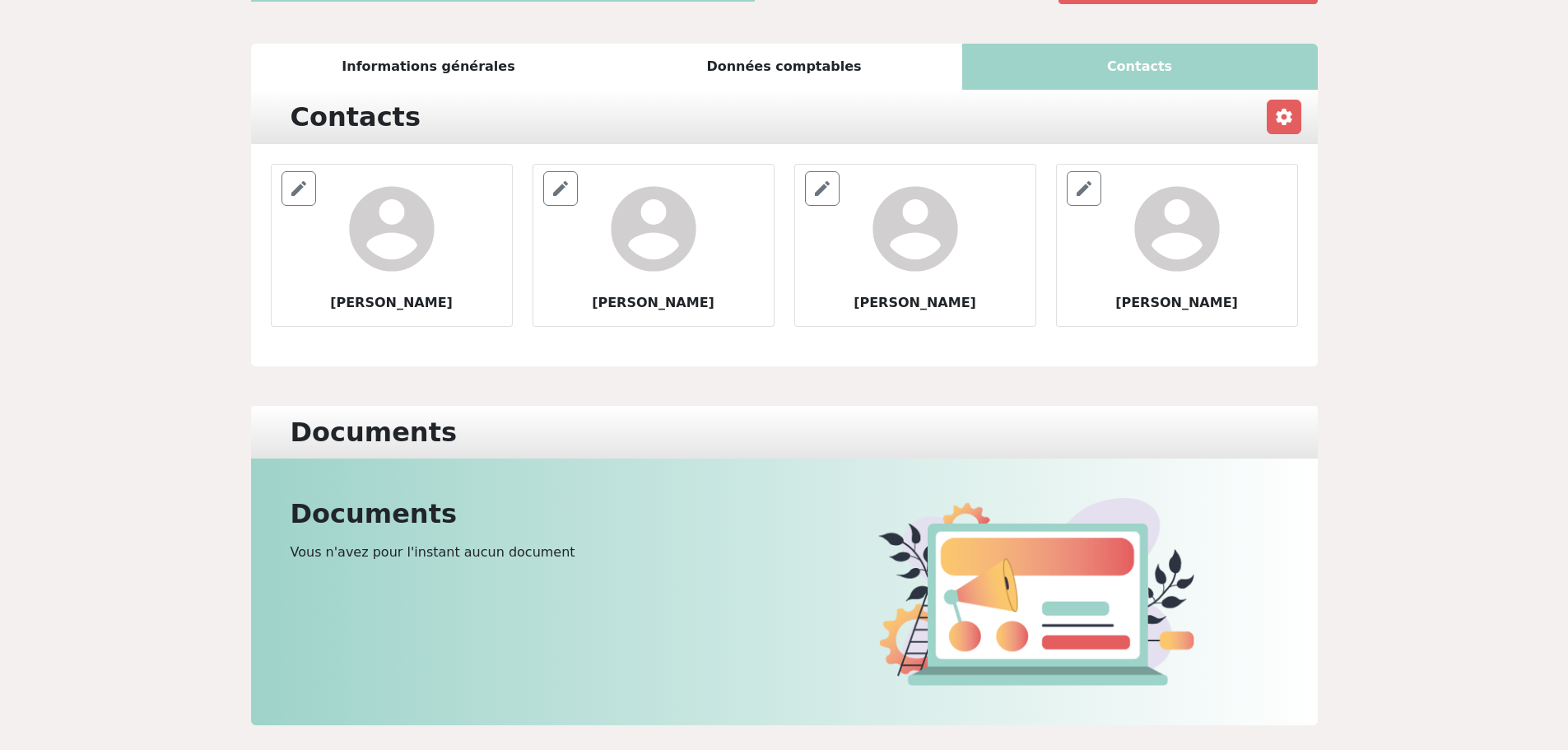
click at [491, 76] on div "Informations générales" at bounding box center [428, 66] width 355 height 46
